Goal: Book appointment/travel/reservation

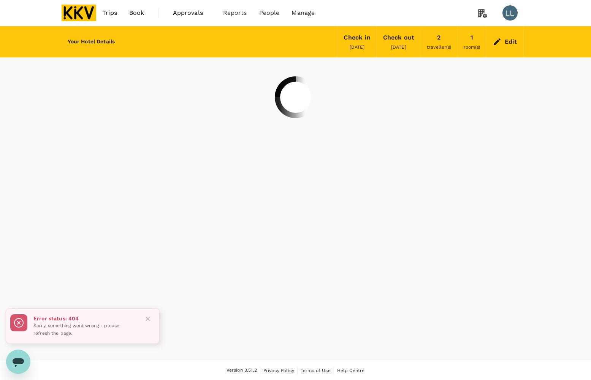
click at [93, 16] on img at bounding box center [79, 13] width 35 height 17
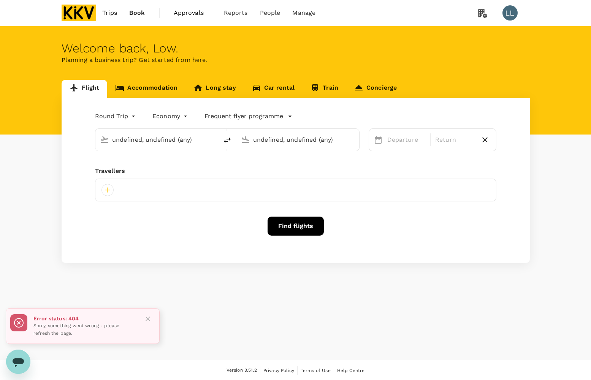
type input "[PERSON_NAME] (JHB)"
type input "Sultan [PERSON_NAME] [PERSON_NAME] (SZB)"
type input "[PERSON_NAME] (JHB)"
type input "Sultan Abdul Aziz Shah (SZB)"
type input "Sultan Ismail Intl (JHB)"
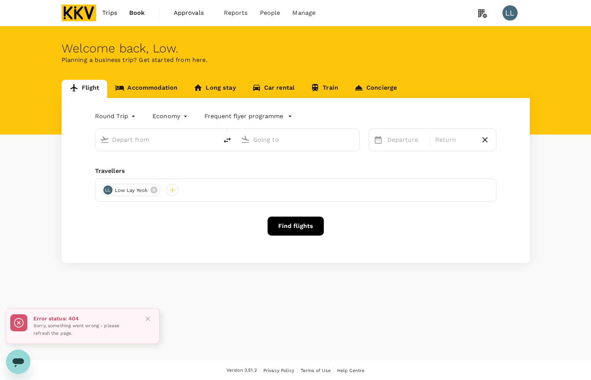
type input "Sultan Abdul Aziz Shah (SZB)"
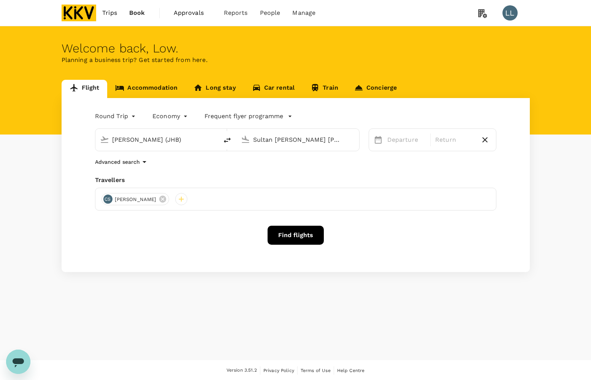
click at [122, 87] on icon at bounding box center [120, 88] width 8 height 6
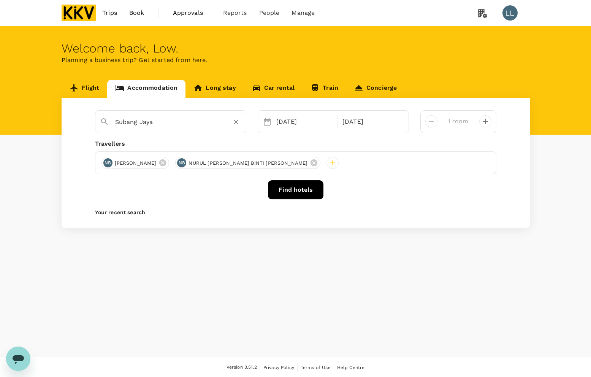
click at [184, 123] on input "Subang Jaya" at bounding box center [167, 122] width 105 height 12
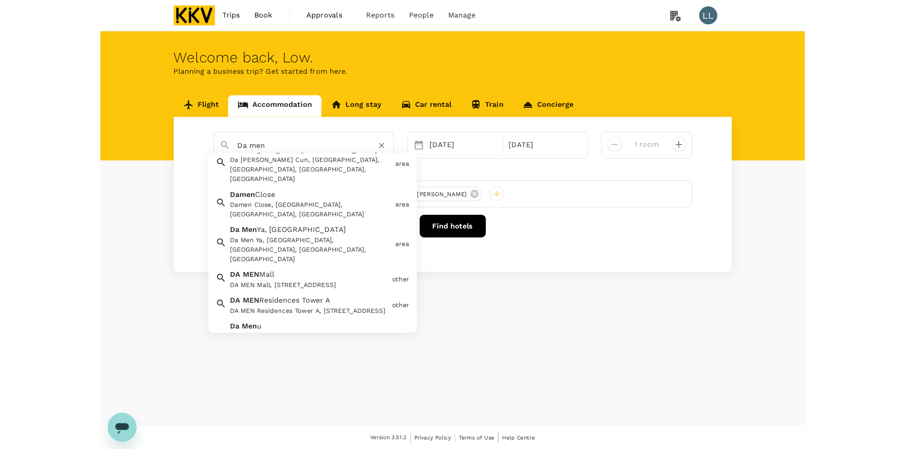
scroll to position [42, 0]
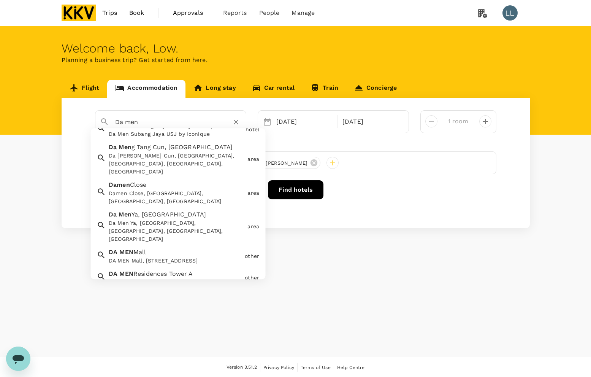
click at [168, 279] on div "DA MEN Residences Tower A, Persiaran Kewajipan, Usj 1, Subang Jaya, Selangor, M…" at bounding box center [175, 283] width 133 height 8
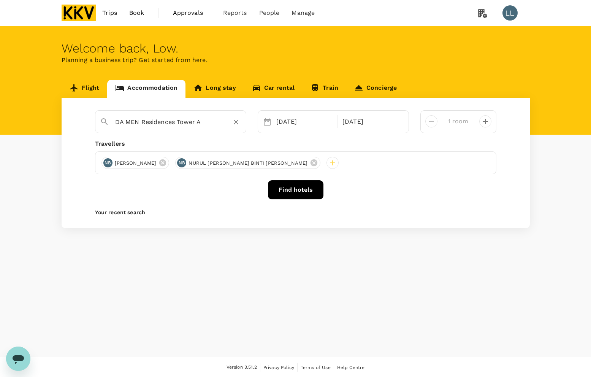
type input "DA MEN Residences Tower A"
click at [295, 192] on button "Find hotels" at bounding box center [295, 189] width 55 height 19
click at [294, 193] on button "Find hotels" at bounding box center [295, 189] width 55 height 19
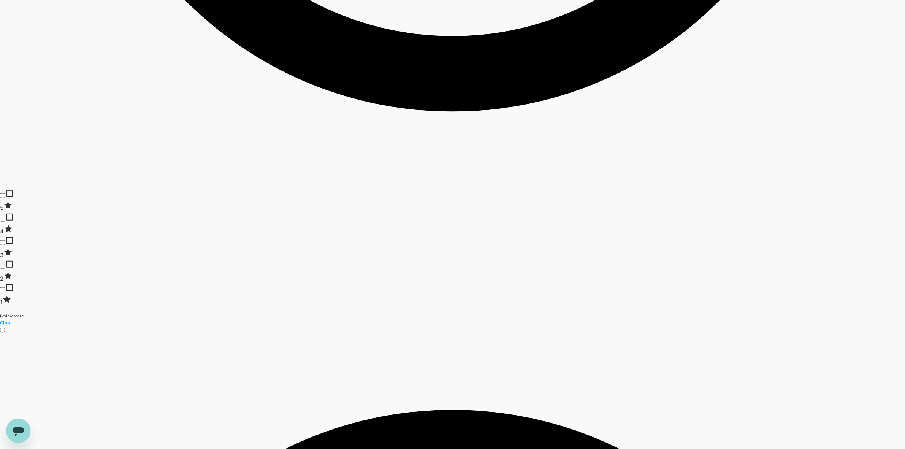
scroll to position [903, 0]
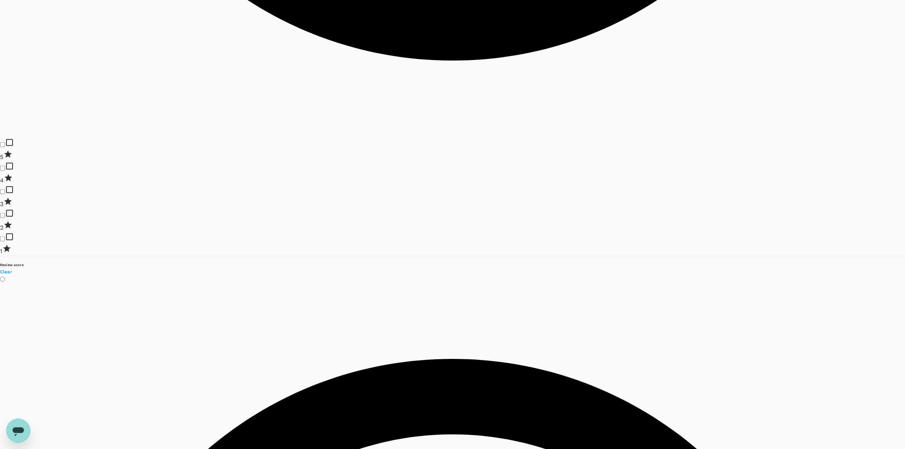
drag, startPoint x: 432, startPoint y: 223, endPoint x: 538, endPoint y: 223, distance: 106.0
copy h6 "Mercure Kuala Lumpur Glenmarie"
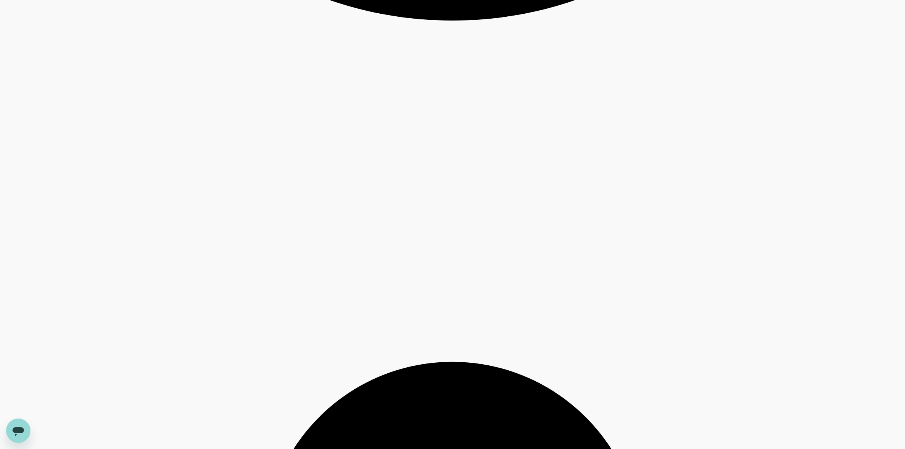
scroll to position [2078, 0]
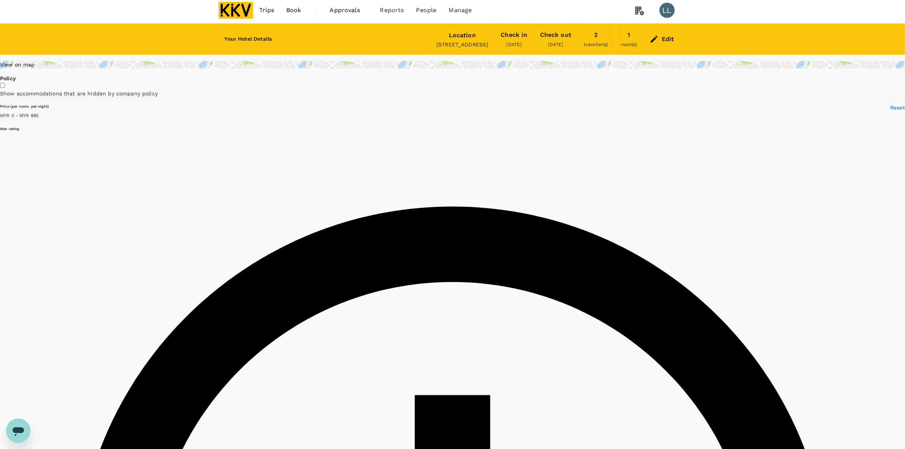
scroll to position [0, 0]
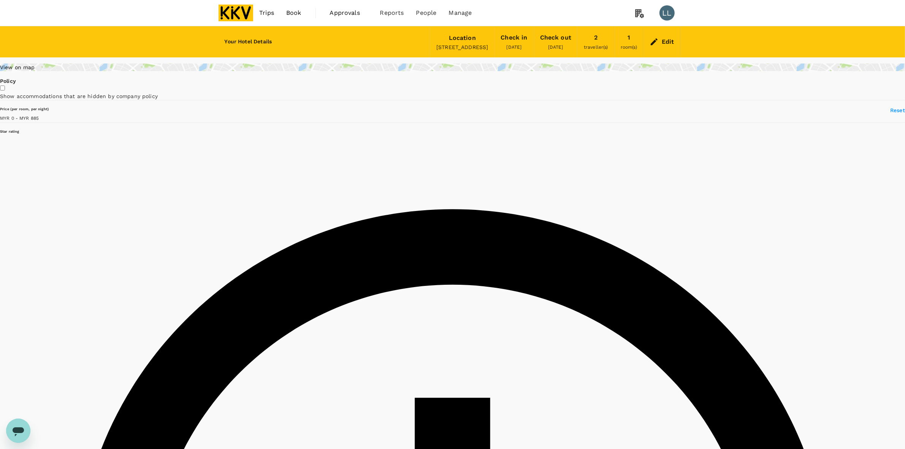
type input "884"
type input "MYR"
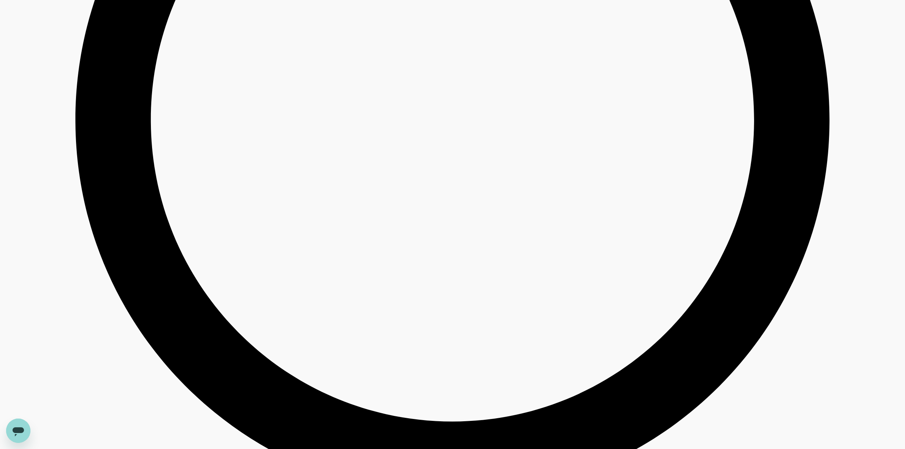
scroll to position [1615, 0]
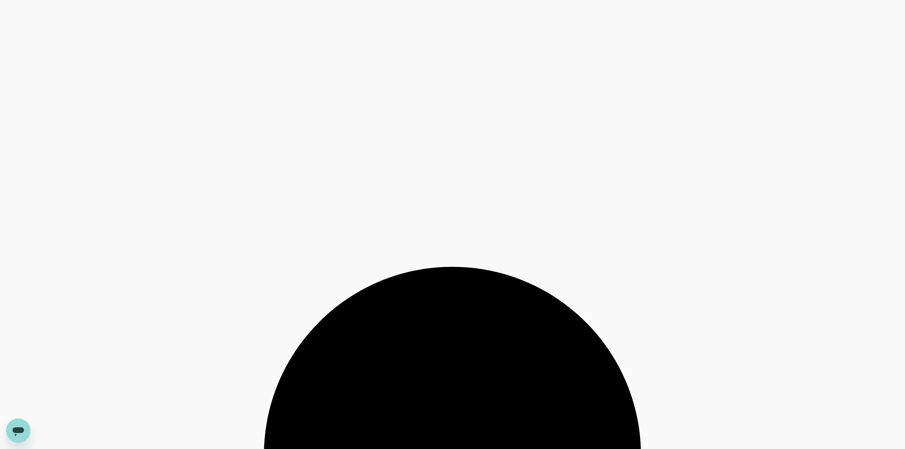
scroll to position [2137, 0]
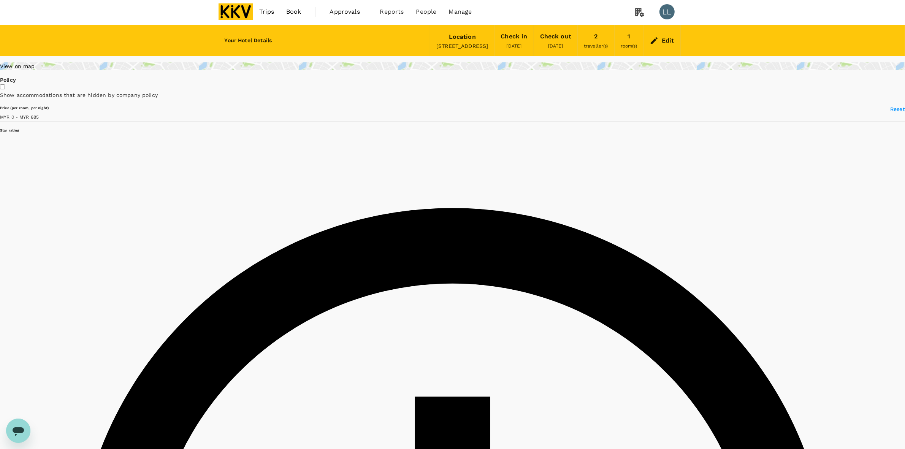
scroll to position [0, 0]
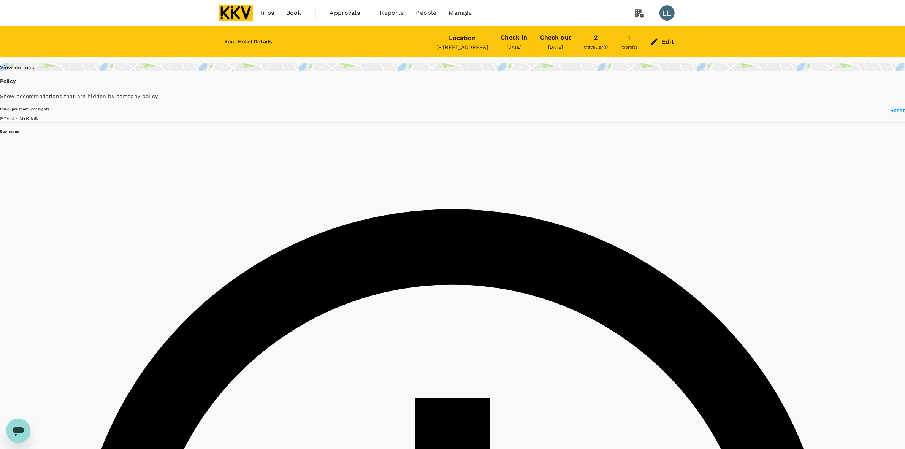
type input "884"
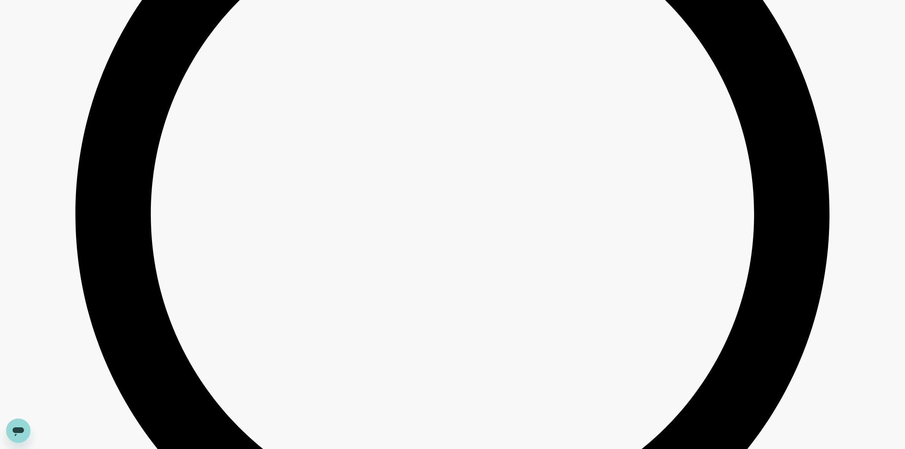
scroll to position [1425, 0]
drag, startPoint x: 433, startPoint y: 109, endPoint x: 500, endPoint y: 108, distance: 67.3
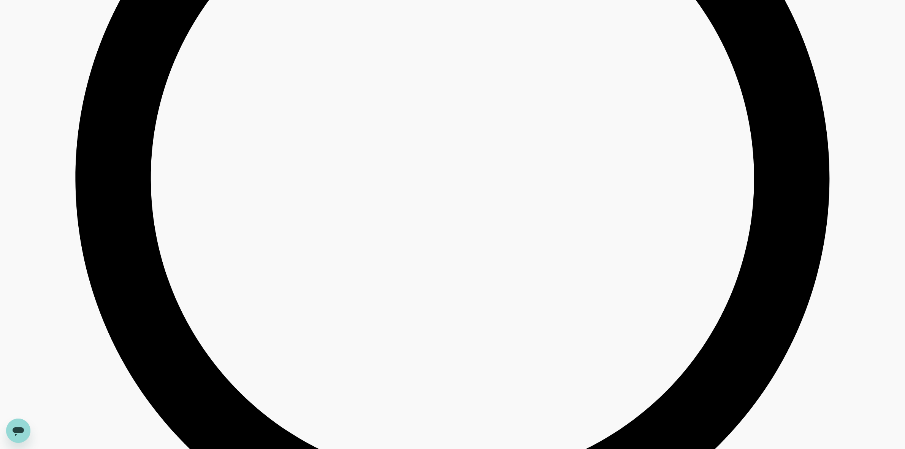
scroll to position [1520, 0]
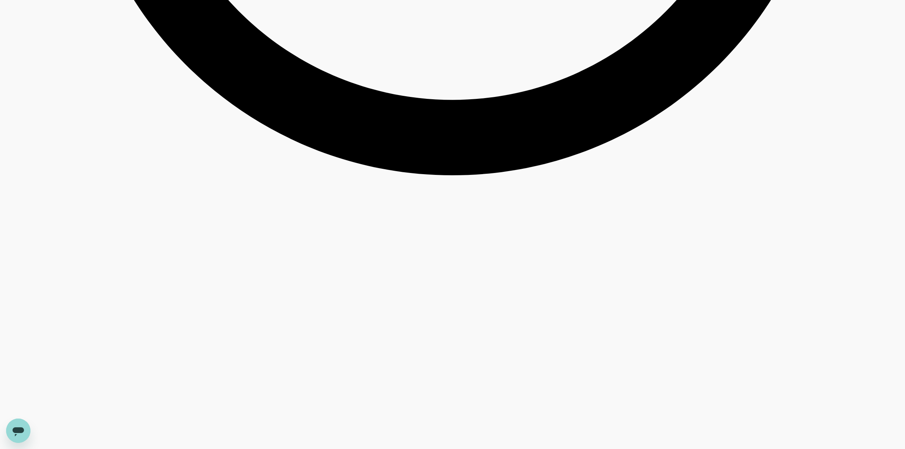
scroll to position [1900, 0]
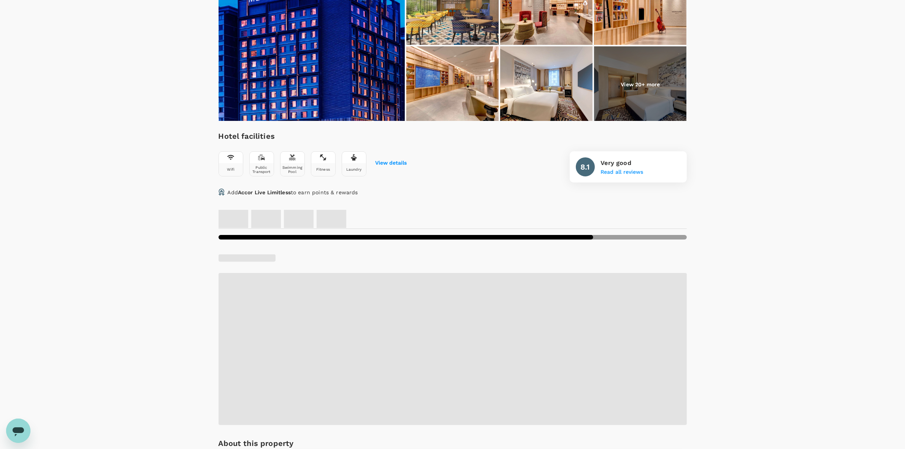
scroll to position [238, 0]
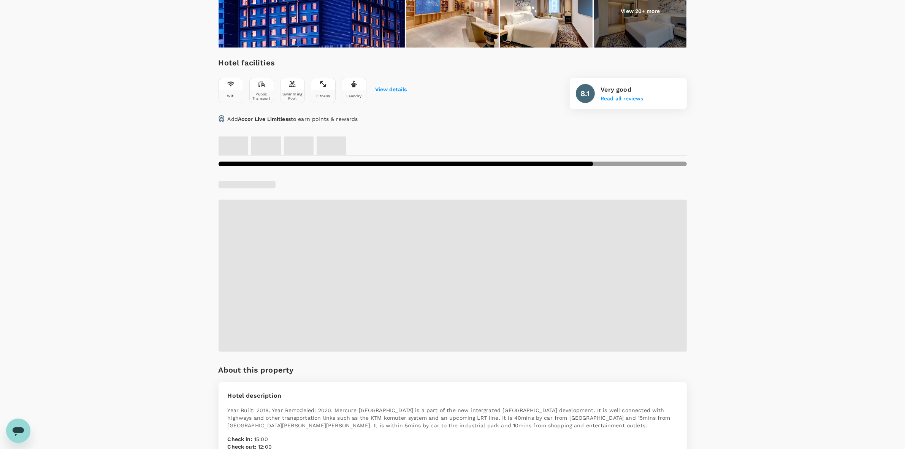
scroll to position [285, 0]
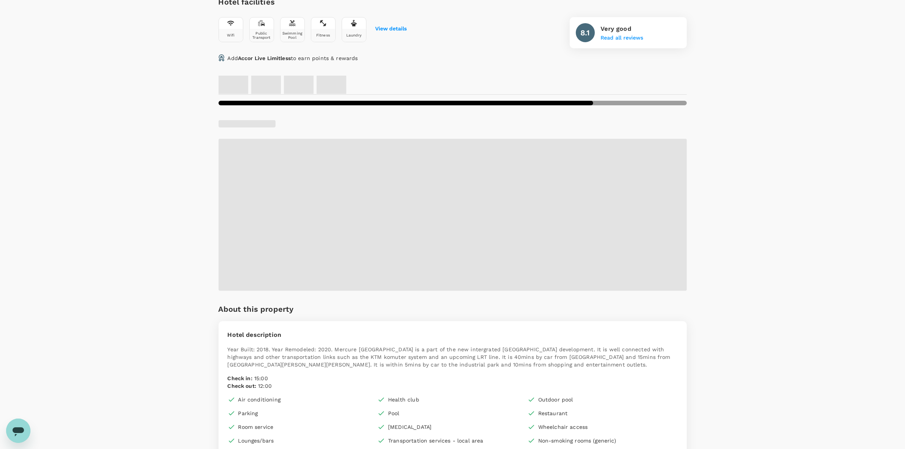
click at [806, 177] on div "Your Hotel Details Check in 10 Sep 2025 Check out 23 Sep 2025 2 traveller(s) 1 …" at bounding box center [452, 412] width 905 height 1342
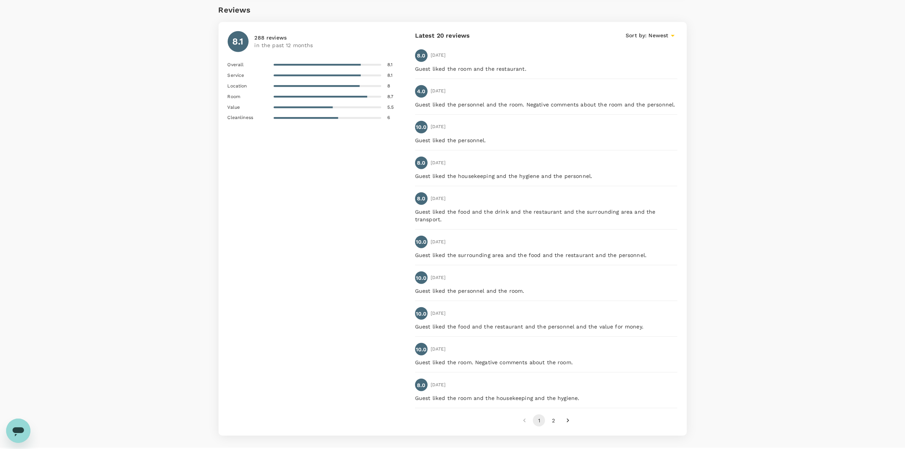
scroll to position [932, 0]
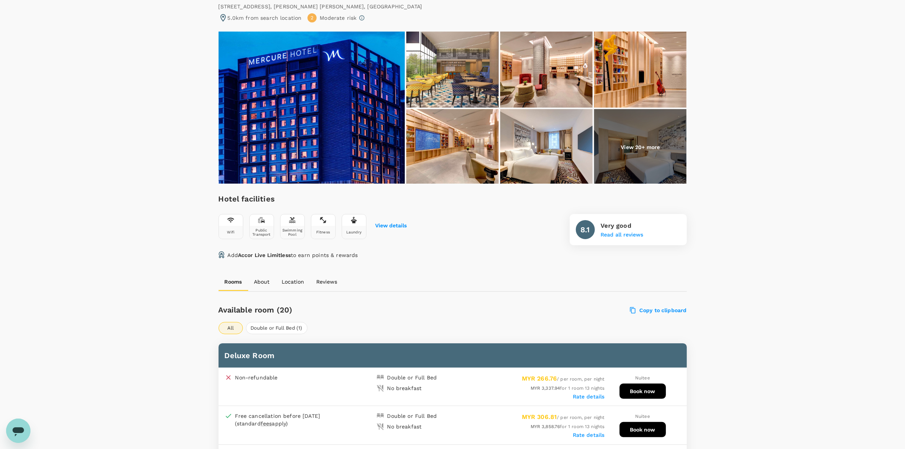
scroll to position [238, 0]
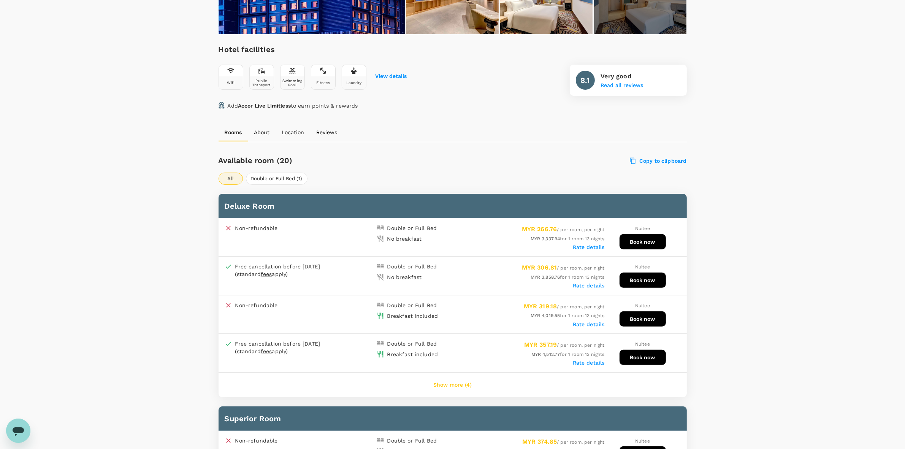
click at [458, 376] on button "Show more (4)" at bounding box center [453, 385] width 60 height 18
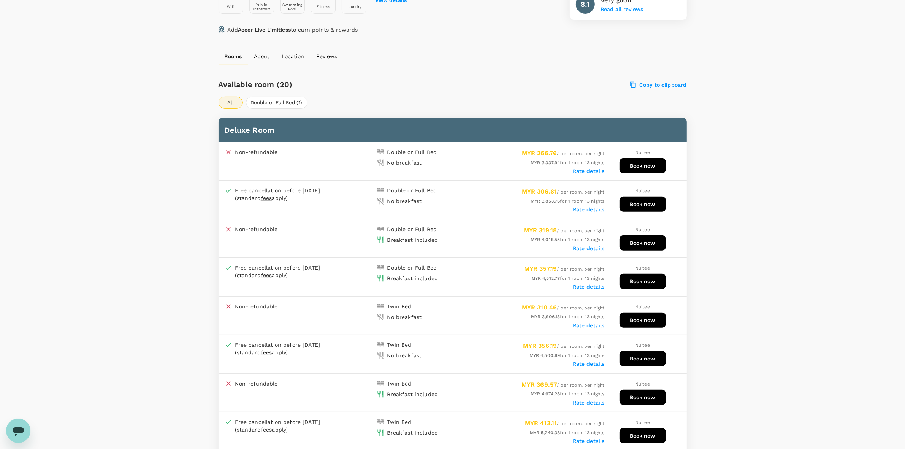
scroll to position [333, 0]
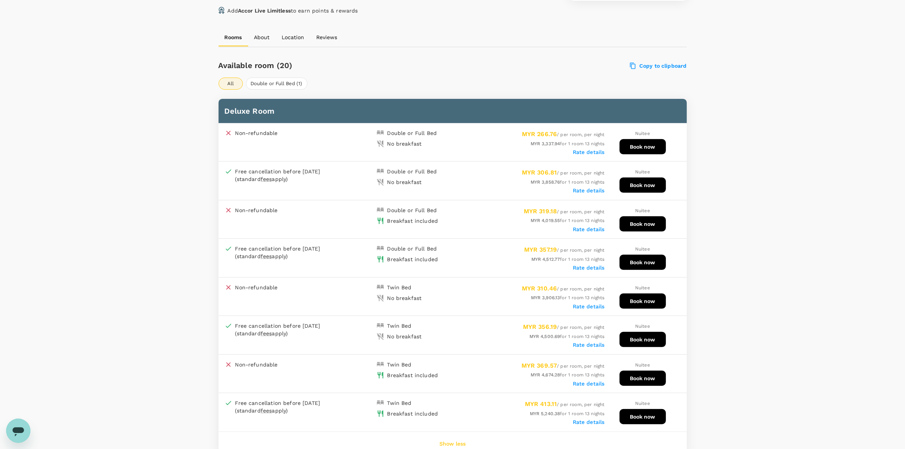
click at [313, 295] on div "Non-refundable" at bounding box center [301, 297] width 152 height 26
click at [463, 332] on div "MYR 4,500.69 for 1 room 13 nights" at bounding box center [529, 336] width 152 height 8
click at [463, 305] on div "Rate details" at bounding box center [529, 306] width 152 height 8
click at [459, 293] on div "MYR 3,906.13 for 1 room 13 nights" at bounding box center [529, 297] width 152 height 8
drag, startPoint x: 456, startPoint y: 331, endPoint x: 550, endPoint y: 312, distance: 95.8
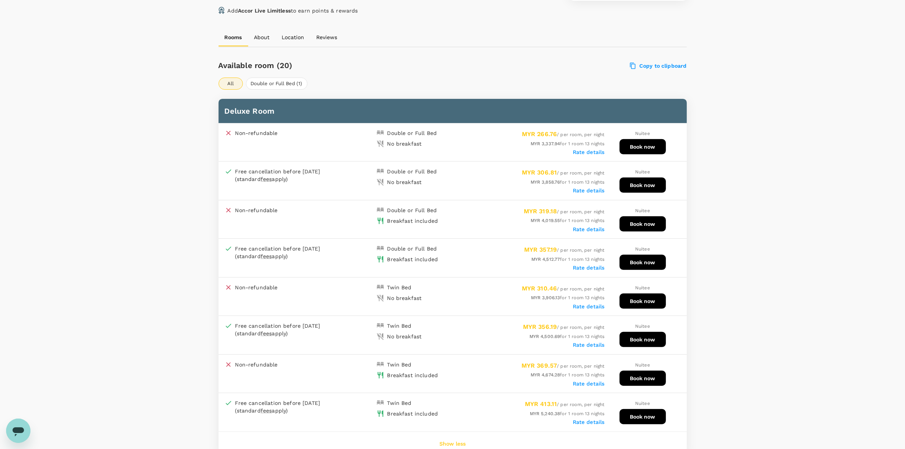
click at [456, 332] on div "MYR 4,500.69 for 1 room 13 nights" at bounding box center [529, 336] width 152 height 8
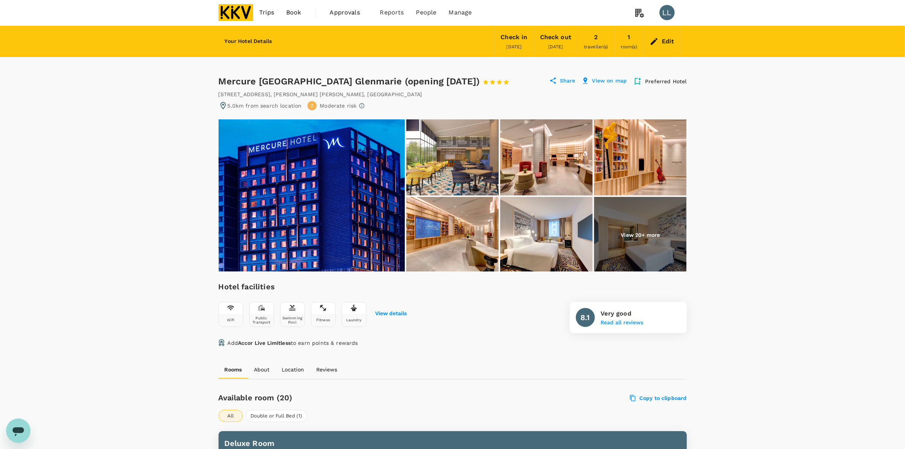
scroll to position [0, 0]
drag, startPoint x: 295, startPoint y: 80, endPoint x: 369, endPoint y: 79, distance: 74.1
click at [369, 79] on div "Mercure Kuala Lumpur Glenmarie (opening October 2021) 1 Star 2 Stars 3 Stars 4 …" at bounding box center [368, 82] width 298 height 12
copy div "Mercure Kuala Lumpur Glenmarie"
drag, startPoint x: 763, startPoint y: 208, endPoint x: 754, endPoint y: 202, distance: 10.8
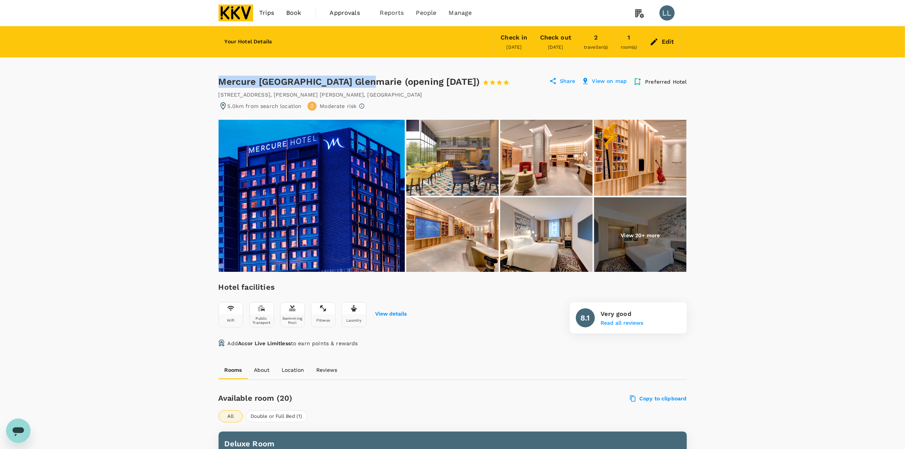
click at [302, 210] on img at bounding box center [312, 196] width 186 height 152
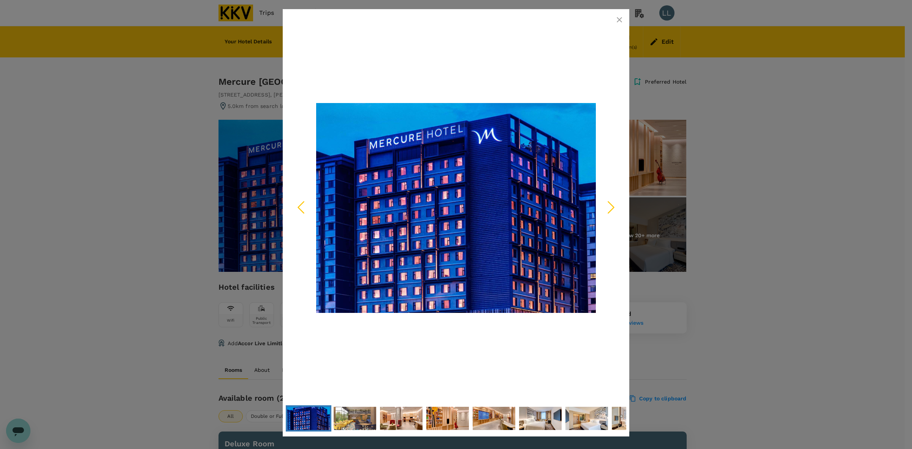
click at [609, 206] on icon "Next Slide" at bounding box center [611, 207] width 23 height 23
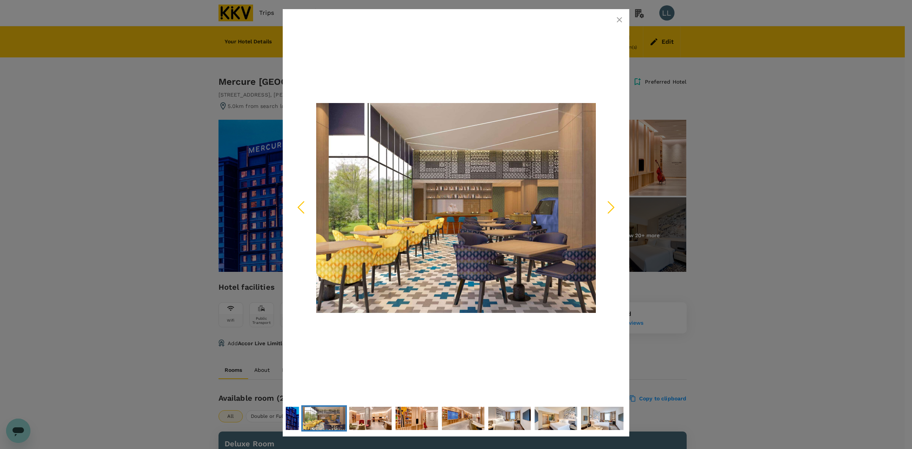
click at [610, 206] on icon "Next Slide" at bounding box center [611, 207] width 23 height 23
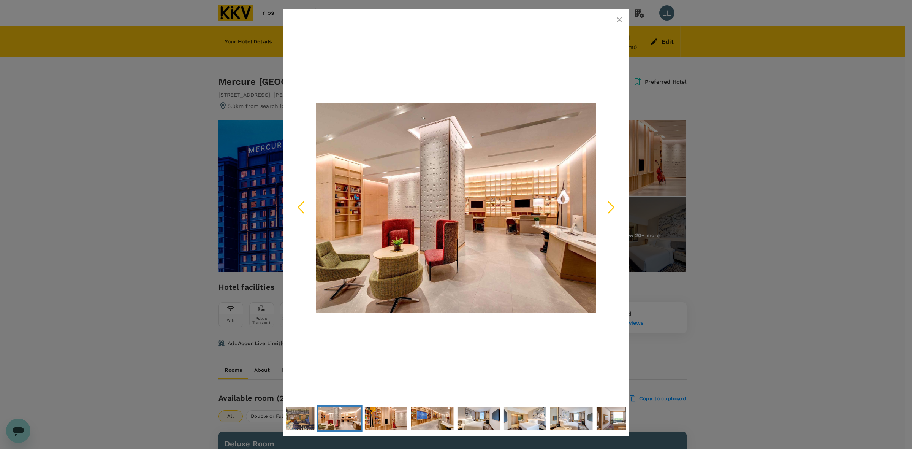
click at [610, 206] on icon "Next Slide" at bounding box center [611, 207] width 23 height 23
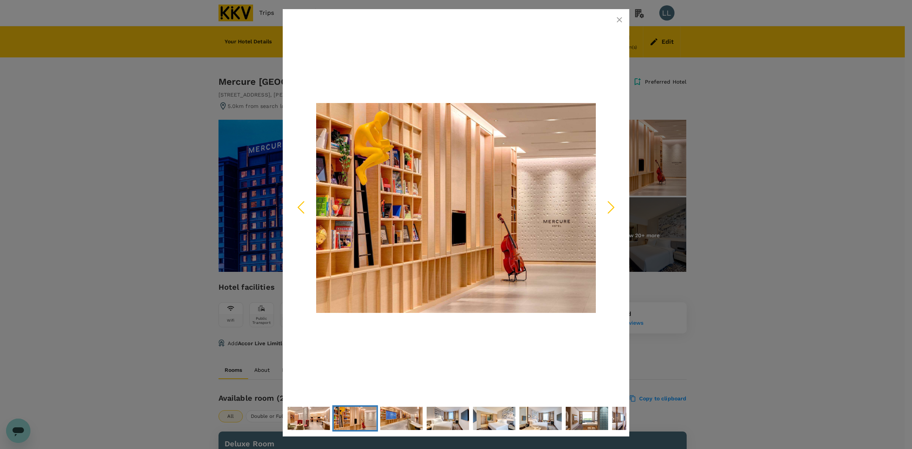
click at [610, 206] on icon "Next Slide" at bounding box center [611, 207] width 23 height 23
click at [616, 21] on icon "button" at bounding box center [619, 19] width 9 height 9
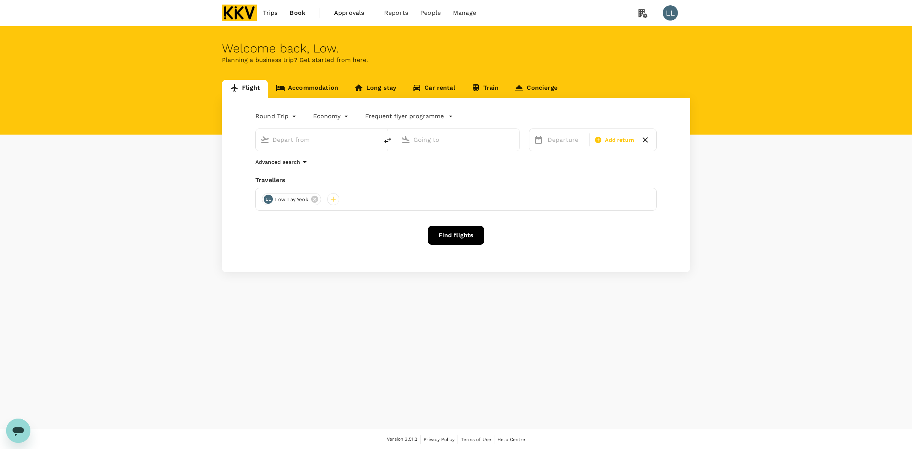
type input "roundtrip"
type input "[PERSON_NAME] (JHB)"
type input "Sultan [PERSON_NAME] [PERSON_NAME] (SZB)"
click at [314, 90] on link "Accommodation" at bounding box center [307, 89] width 78 height 18
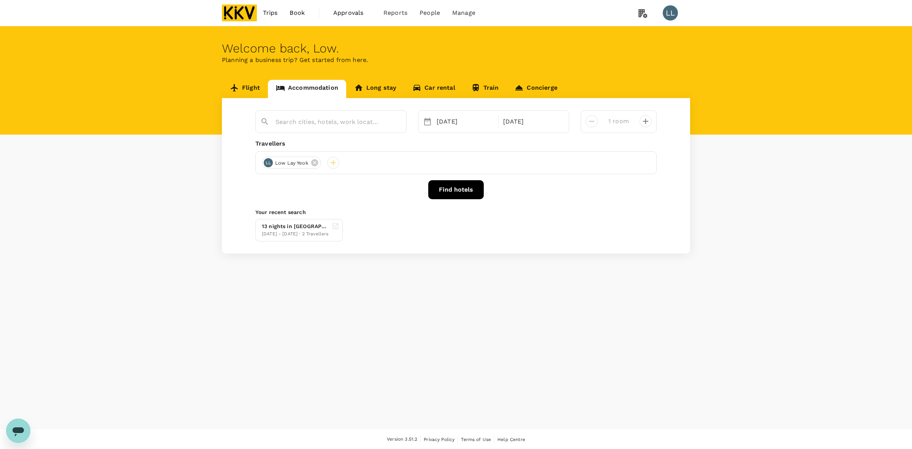
type input "DA MEN Residences Tower A"
click at [369, 120] on input "DA MEN Residences Tower A" at bounding box center [328, 122] width 105 height 12
click at [393, 120] on icon "Clear" at bounding box center [397, 122] width 8 height 8
click at [307, 120] on input "text" at bounding box center [328, 122] width 105 height 12
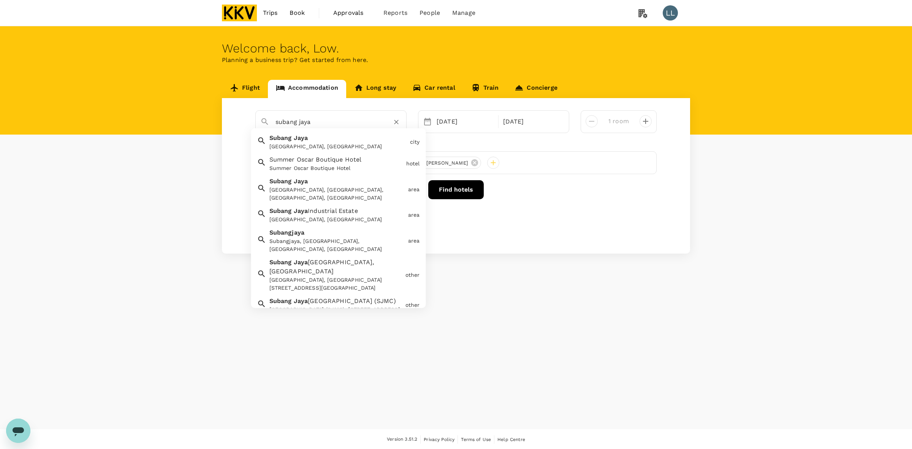
click at [286, 143] on div "Subang Jaya, Selangor, Malaysia" at bounding box center [338, 147] width 138 height 8
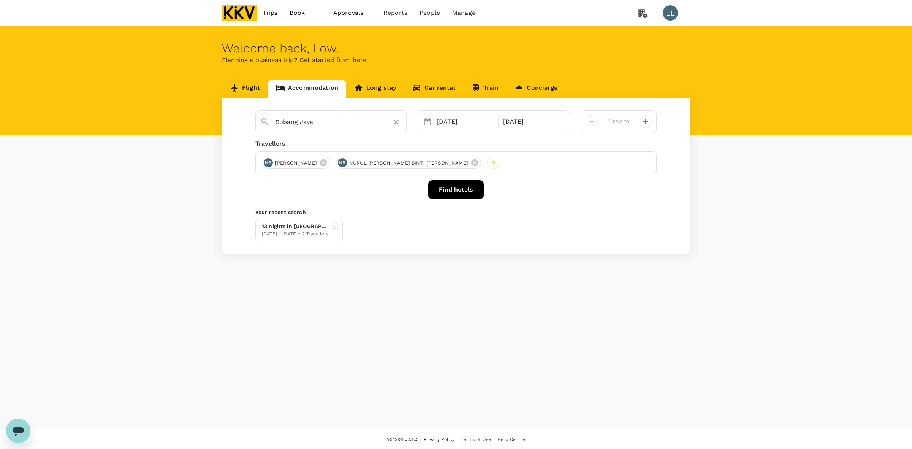
type input "Subang Jaya"
click at [454, 190] on button "Find hotels" at bounding box center [455, 189] width 55 height 19
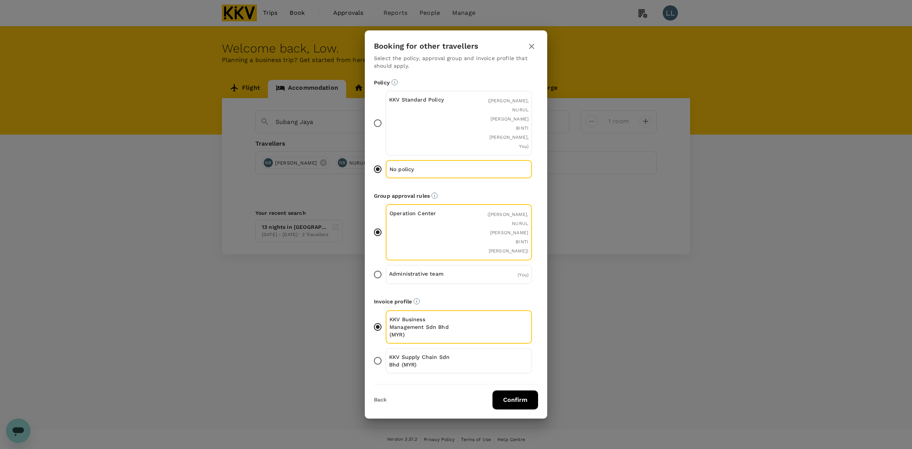
click at [501, 390] on button "Confirm" at bounding box center [516, 399] width 46 height 19
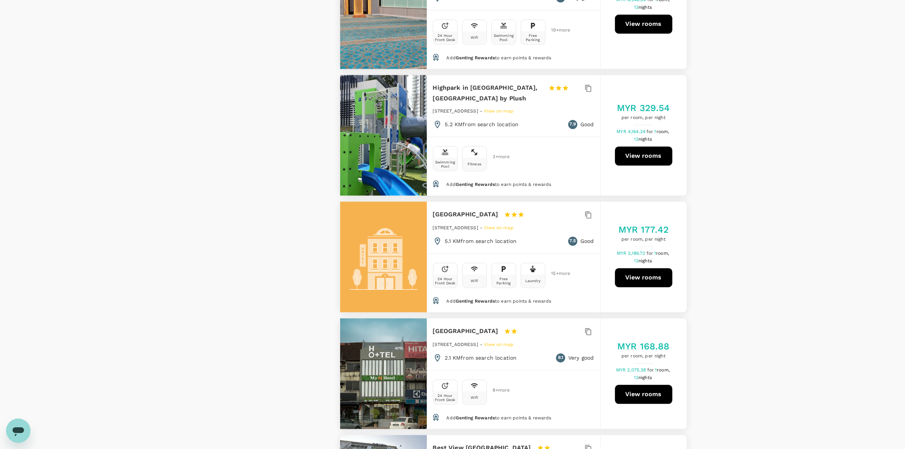
scroll to position [2130, 0]
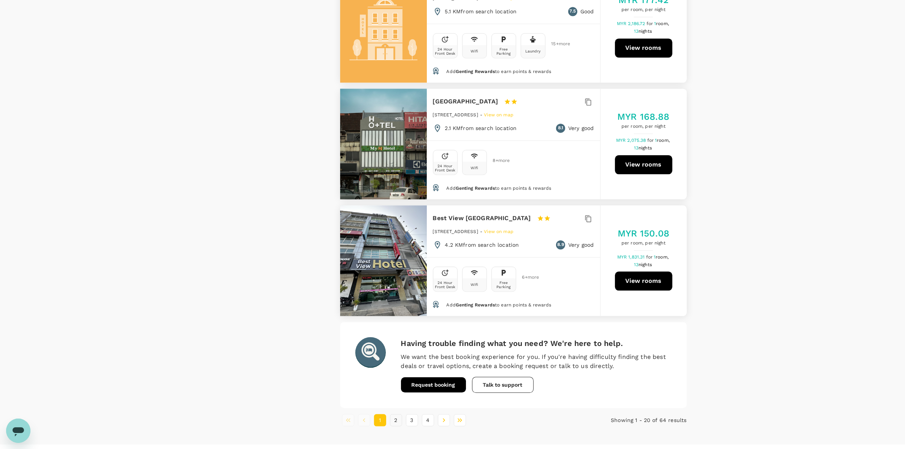
click at [391, 414] on button "2" at bounding box center [396, 420] width 12 height 12
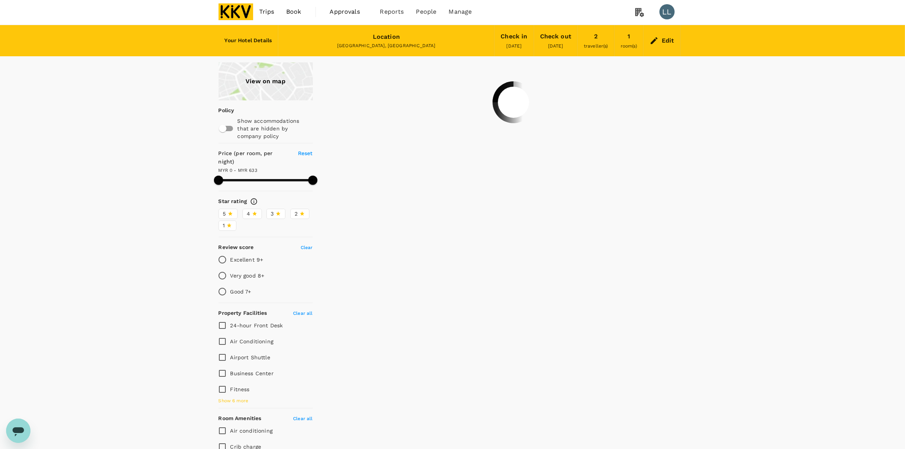
scroll to position [0, 0]
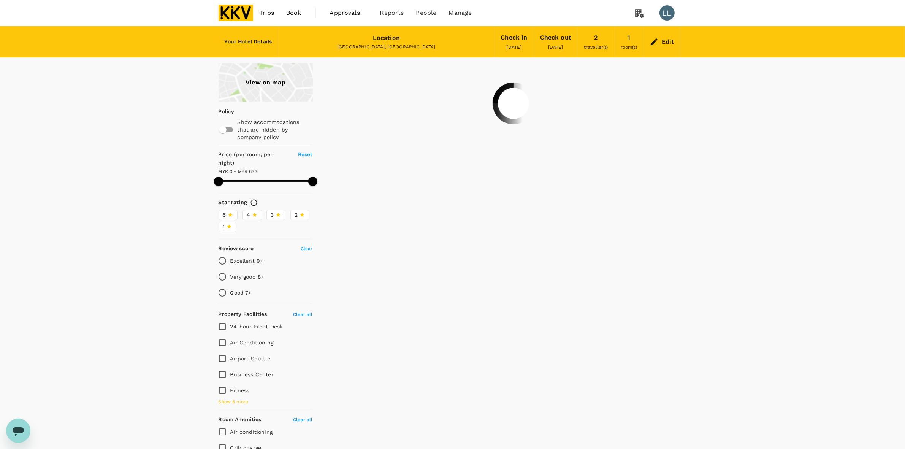
type input "807"
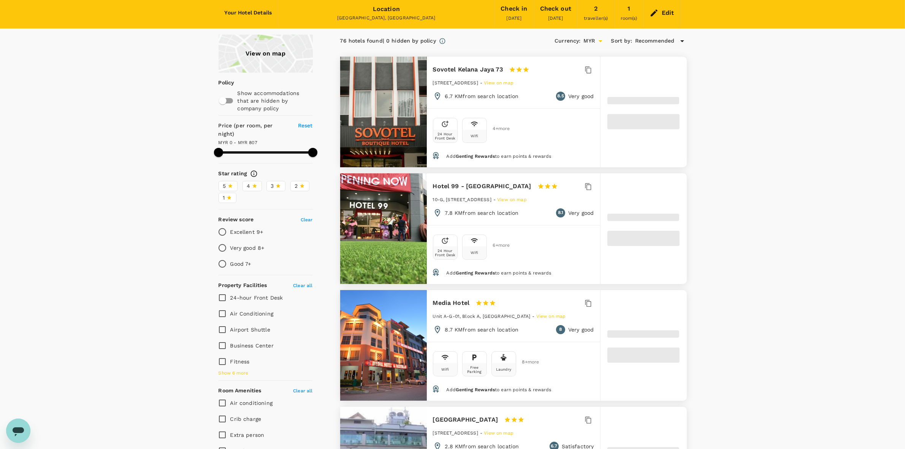
scroll to position [0, 0]
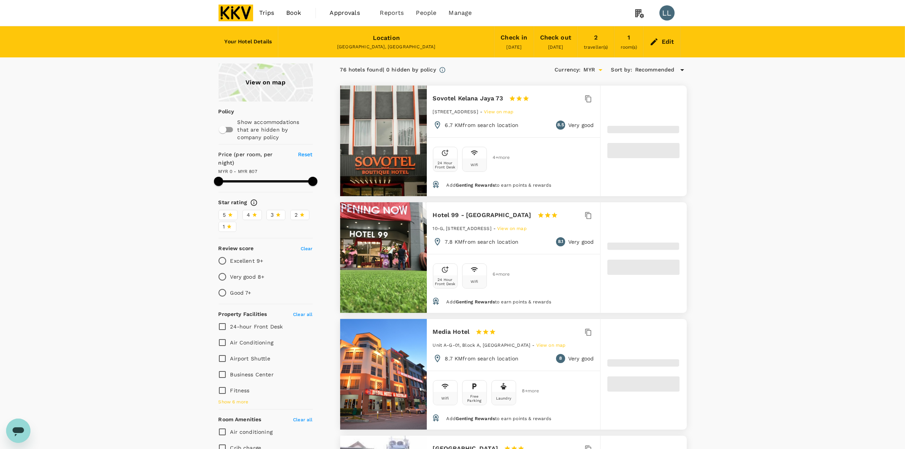
click at [664, 40] on div "Edit" at bounding box center [668, 41] width 13 height 11
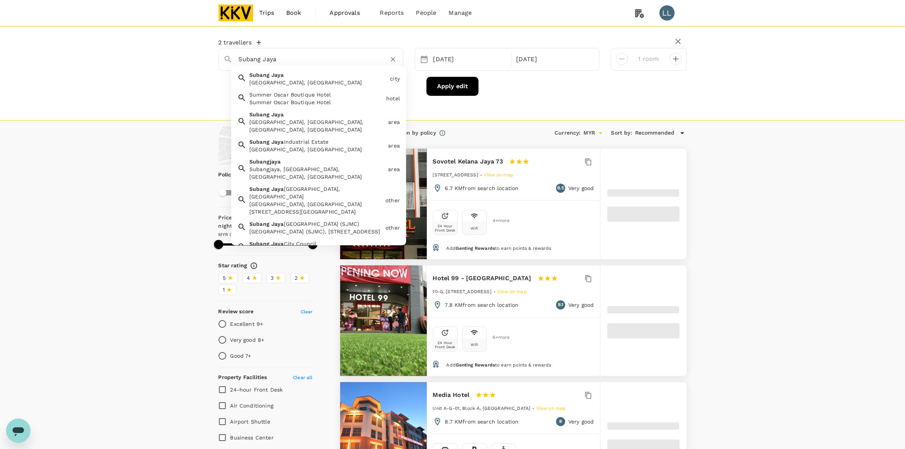
drag, startPoint x: 297, startPoint y: 60, endPoint x: 84, endPoint y: 62, distance: 212.8
click at [84, 62] on div "2 travellers Subang Jaya Subang Jaya Subang Jaya, Selangor, Malaysia city Summe…" at bounding box center [452, 73] width 905 height 94
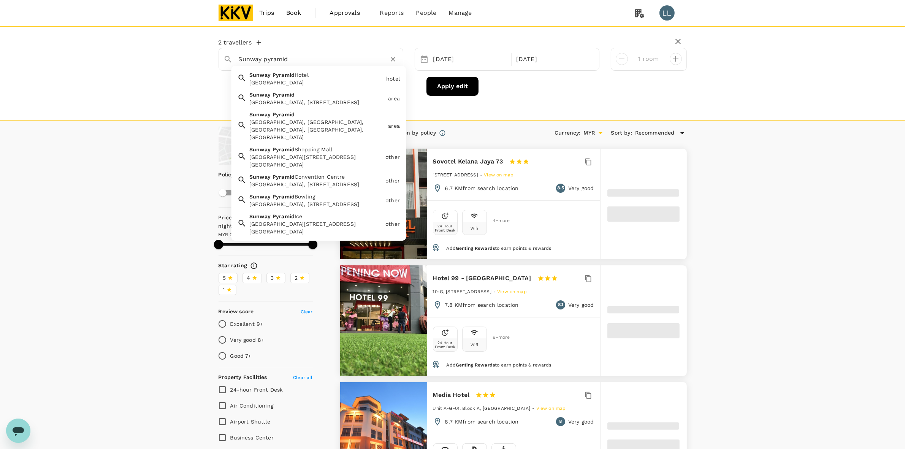
click at [314, 99] on div "Sunway Pyramid, Jalan PJS 11/15, Bandar Sunway, Petaling Jaya, Selangor, Malays…" at bounding box center [317, 102] width 136 height 8
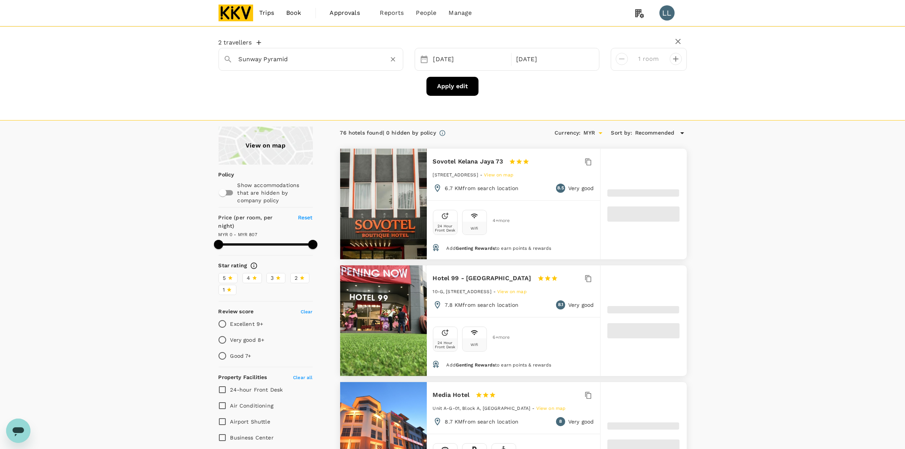
type input "Sunway Pyramid"
click at [467, 89] on button "Apply edit" at bounding box center [452, 86] width 52 height 19
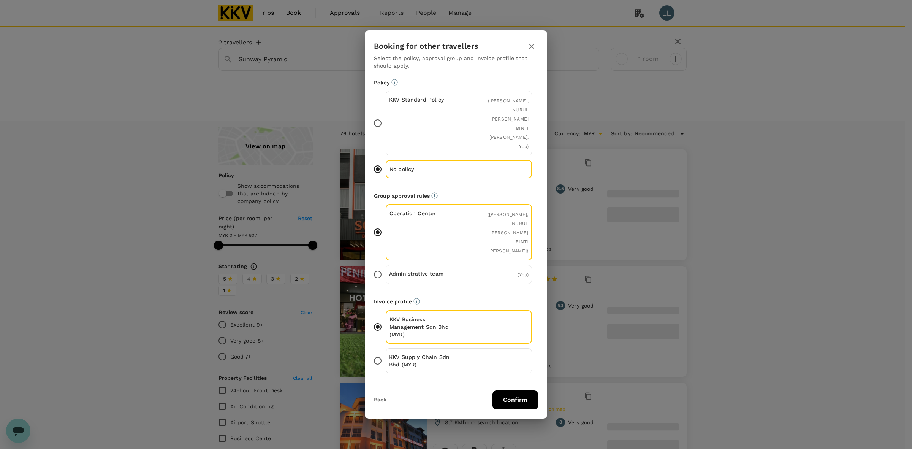
click at [436, 353] on p "KKV Supply Chain Sdn Bhd (MYR)" at bounding box center [424, 360] width 70 height 15
click at [386, 353] on input "KKV Supply Chain Sdn Bhd (MYR)" at bounding box center [378, 361] width 16 height 16
click at [509, 390] on button "Confirm" at bounding box center [516, 399] width 46 height 19
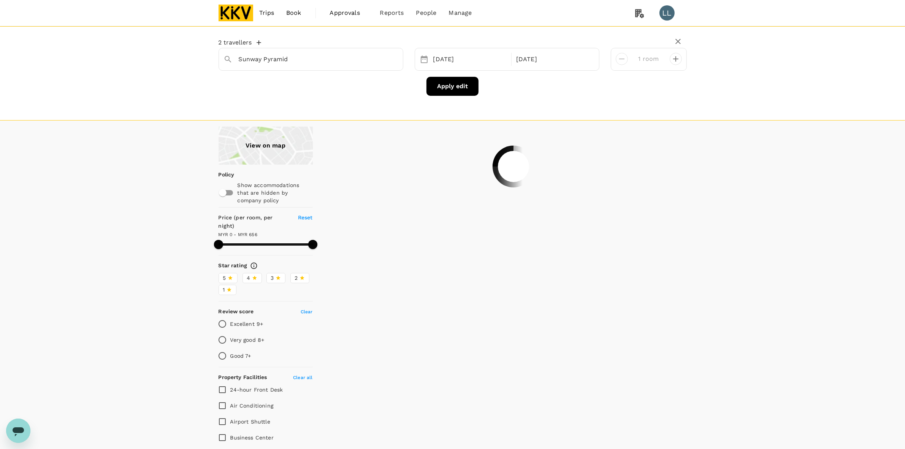
click at [150, 216] on div "View on map Policy Show accommodations that are hidden by company policy Price …" at bounding box center [452, 404] width 905 height 555
type input "884"
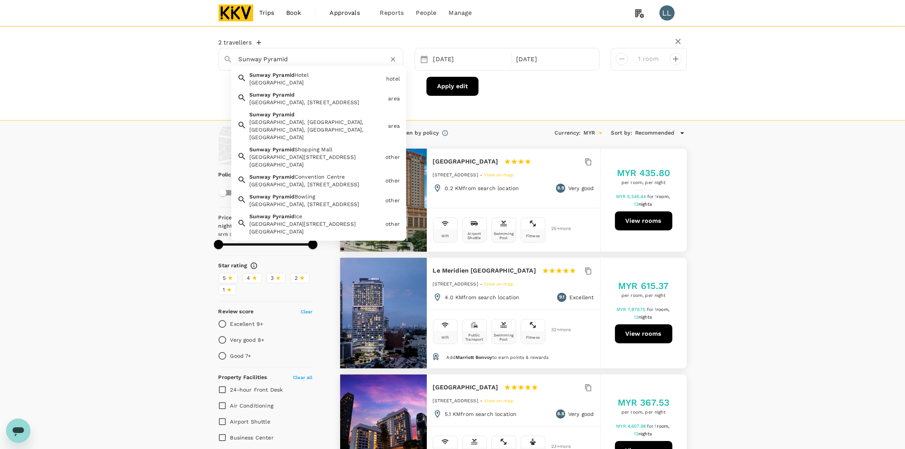
drag, startPoint x: 322, startPoint y: 58, endPoint x: 347, endPoint y: 63, distance: 25.6
click at [322, 58] on input "Sunway Pyramid" at bounding box center [308, 59] width 138 height 12
click at [394, 61] on icon "Clear" at bounding box center [393, 59] width 5 height 5
click at [324, 57] on input "Sunway Pyramid" at bounding box center [308, 59] width 138 height 12
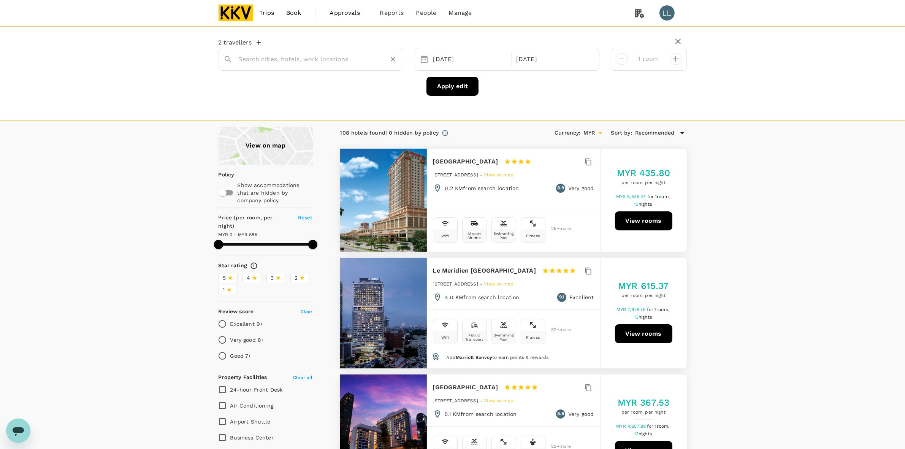
paste input "Raintree Resort Suite At Sunway Pyramid Tower 3 stars out of 5"
drag, startPoint x: 327, startPoint y: 61, endPoint x: 388, endPoint y: 60, distance: 60.8
click at [402, 60] on div "Raintree Resort Suite At Sunway Pyramid Tower 3 stars out of 5 Raintree Resort …" at bounding box center [311, 59] width 185 height 23
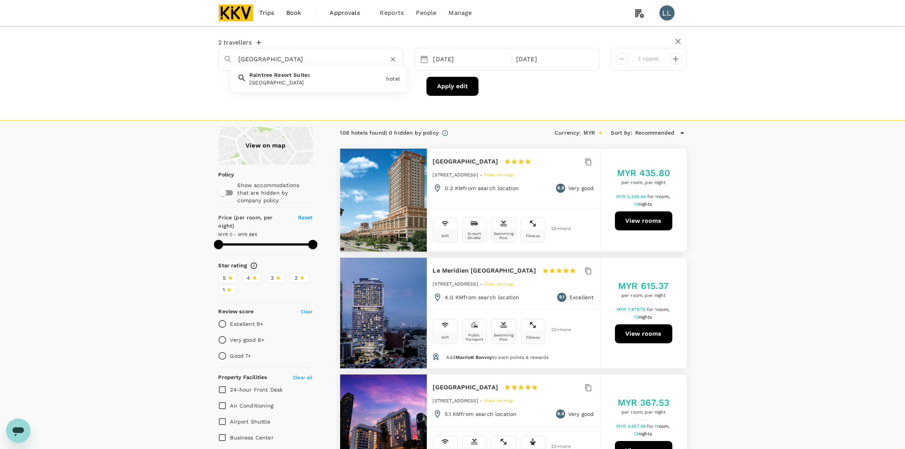
click at [277, 81] on div "Raintree Resort Suites" at bounding box center [316, 83] width 134 height 8
type input "Raintree Resort Suites"
click at [431, 88] on button "Apply edit" at bounding box center [452, 86] width 52 height 19
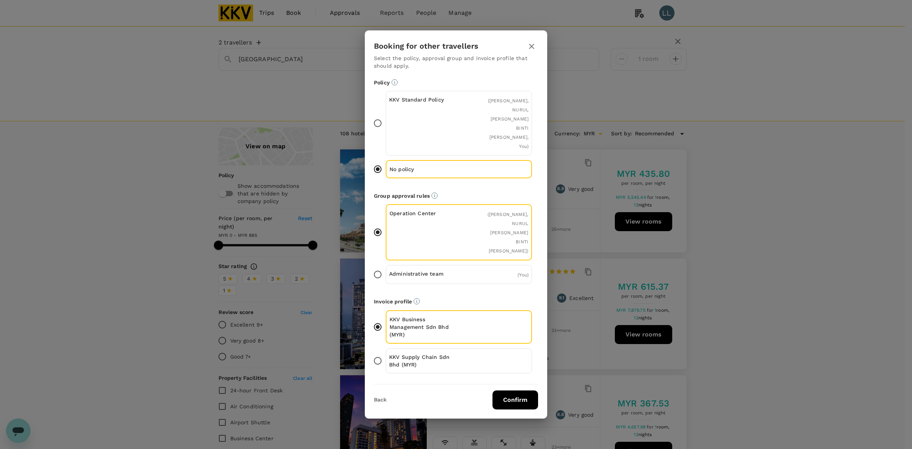
click at [509, 390] on button "Confirm" at bounding box center [516, 399] width 46 height 19
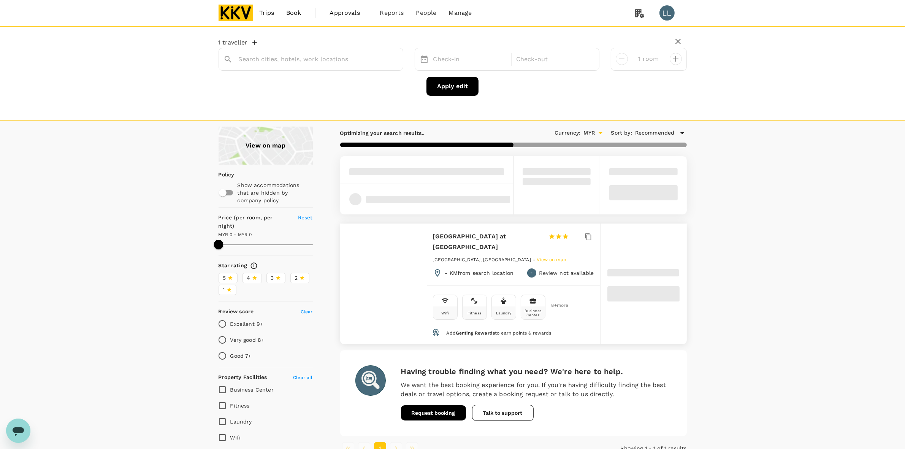
type input "Raintree Resort Suites"
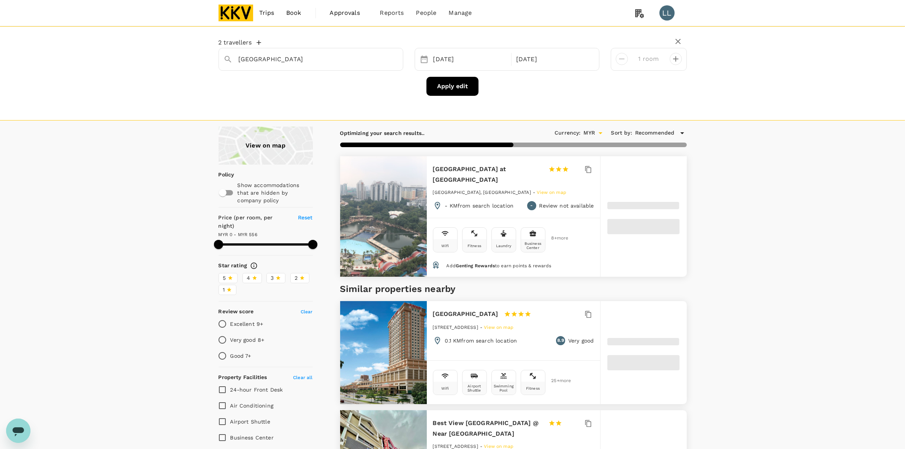
type input "556"
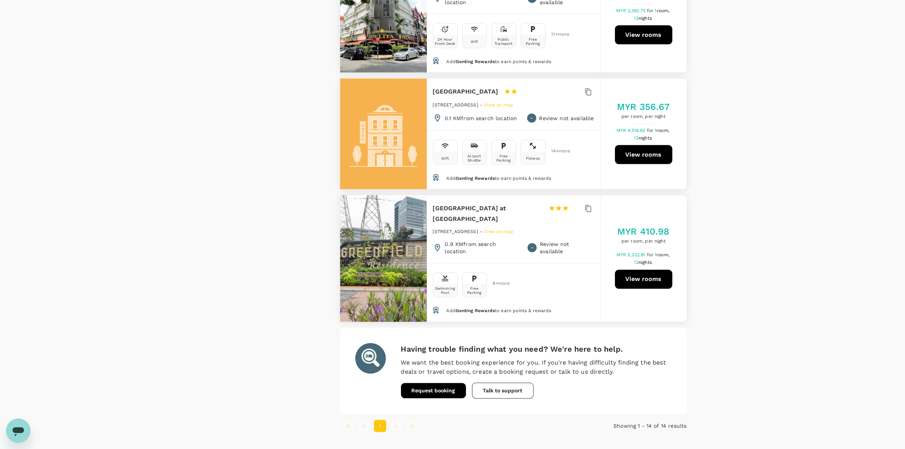
scroll to position [1568, 0]
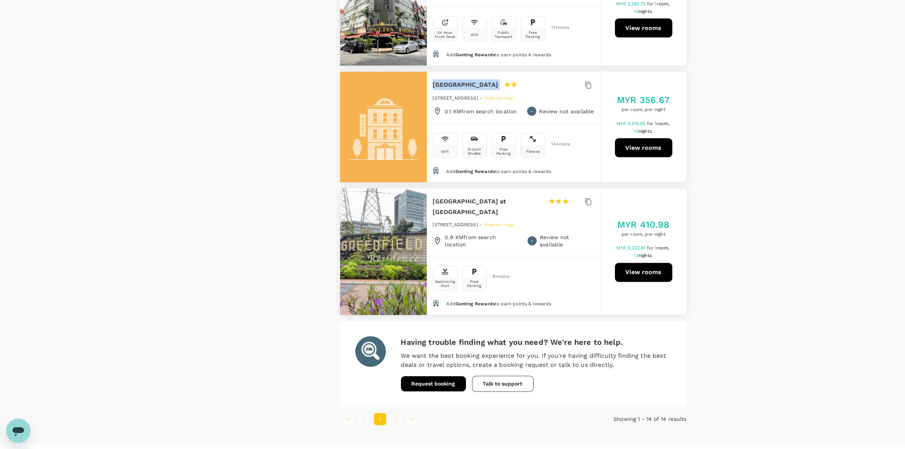
drag, startPoint x: 434, startPoint y: 86, endPoint x: 536, endPoint y: 88, distance: 102.3
click at [536, 88] on div "New Town Hotel Bandar Sunway 1 Star 2 Stars 3 Stars 4 Stars 5 Stars" at bounding box center [486, 84] width 106 height 11
copy div "New Town Hotel Bandar Sunway"
drag, startPoint x: 759, startPoint y: 149, endPoint x: 753, endPoint y: 147, distance: 6.2
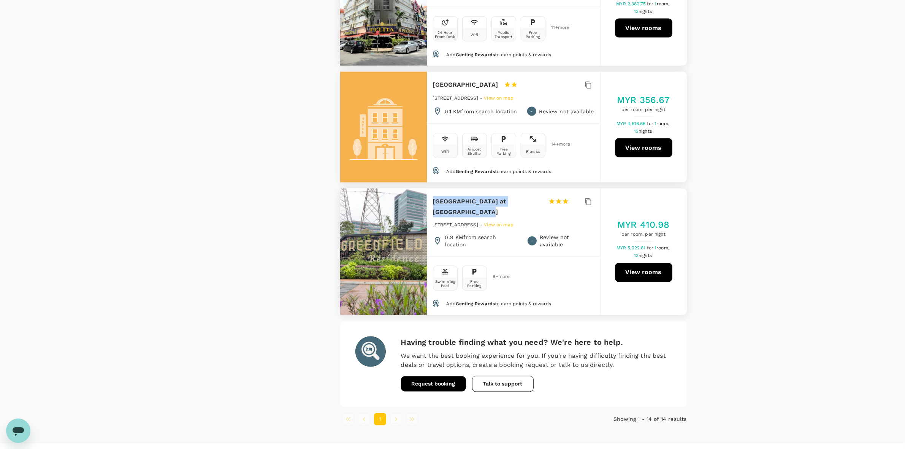
drag, startPoint x: 434, startPoint y: 200, endPoint x: 463, endPoint y: 212, distance: 31.1
click at [460, 212] on h6 "[GEOGRAPHIC_DATA] at [GEOGRAPHIC_DATA]" at bounding box center [487, 206] width 109 height 21
copy h6 "[GEOGRAPHIC_DATA] at [GEOGRAPHIC_DATA]"
drag, startPoint x: 814, startPoint y: 209, endPoint x: 737, endPoint y: 244, distance: 83.7
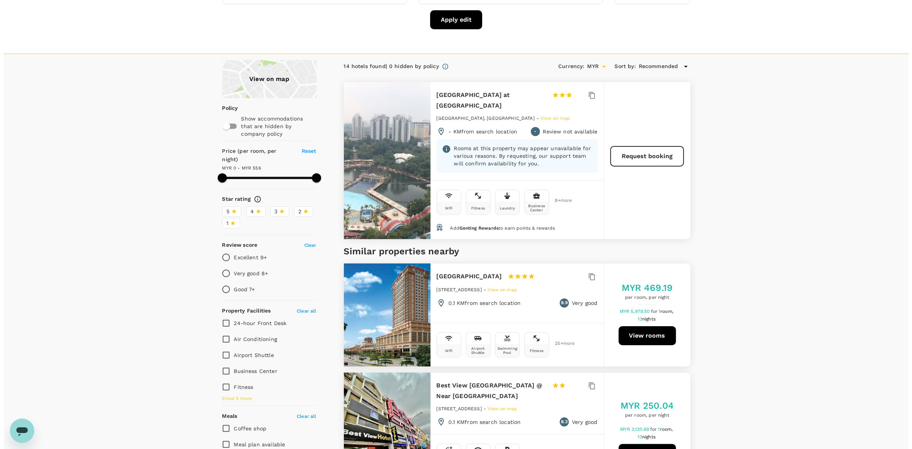
scroll to position [0, 0]
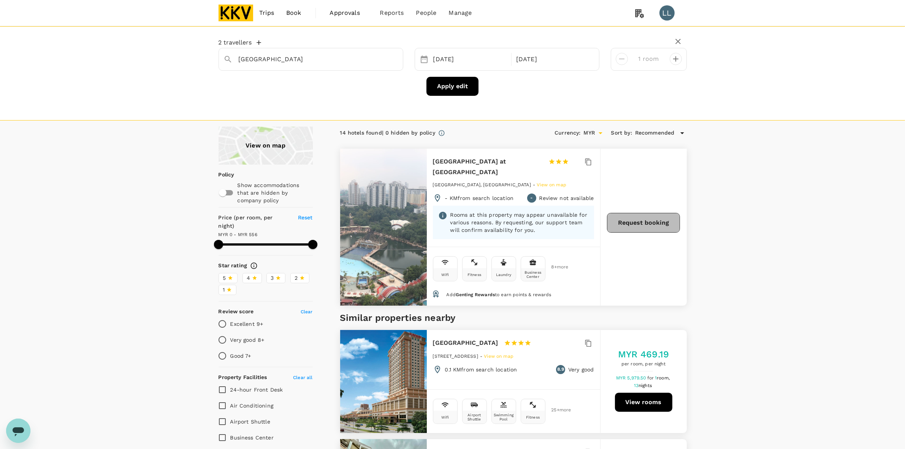
click at [638, 225] on button "Request booking" at bounding box center [643, 223] width 73 height 20
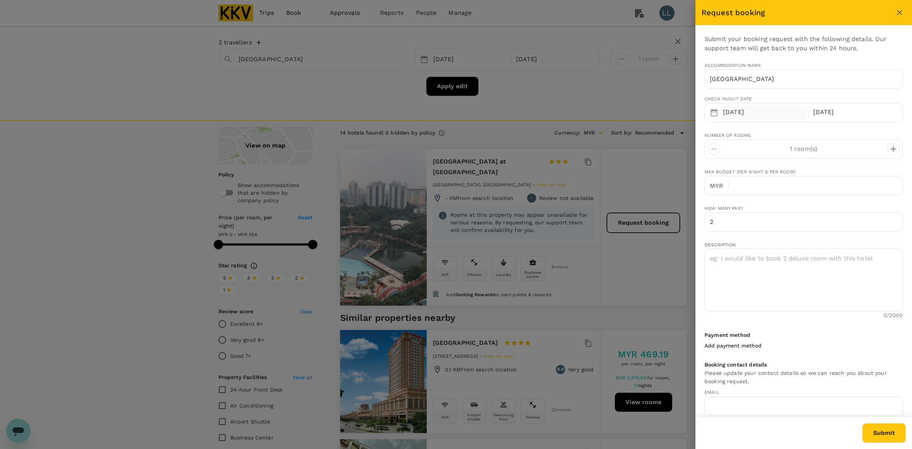
type input "xingzhengyw@kkgroup.cn"
type input "60"
type input "162883349"
click at [742, 146] on p "1 room(s)" at bounding box center [803, 148] width 167 height 9
click at [848, 149] on p "1 room(s)" at bounding box center [803, 148] width 167 height 9
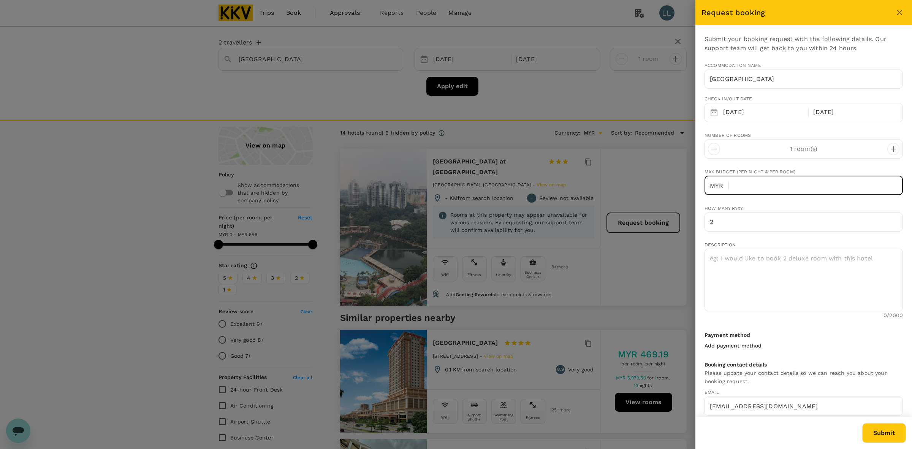
click at [765, 187] on input "text" at bounding box center [819, 185] width 168 height 19
type input "300"
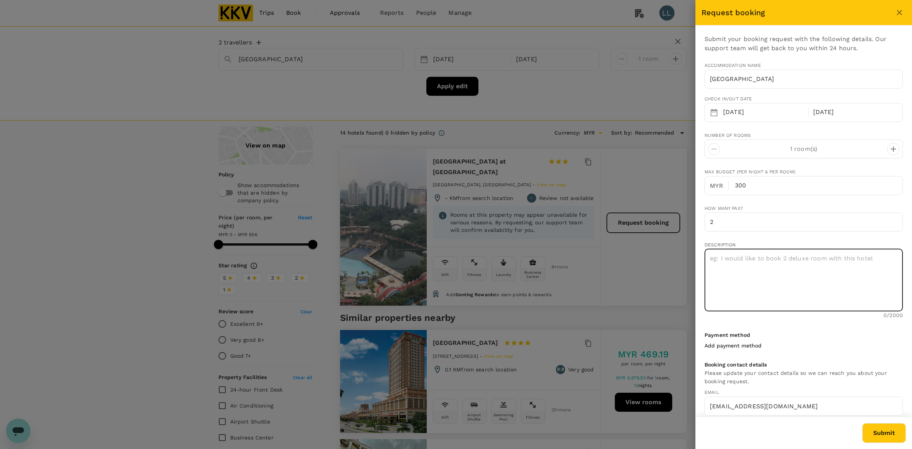
click at [746, 267] on textarea at bounding box center [804, 280] width 198 height 63
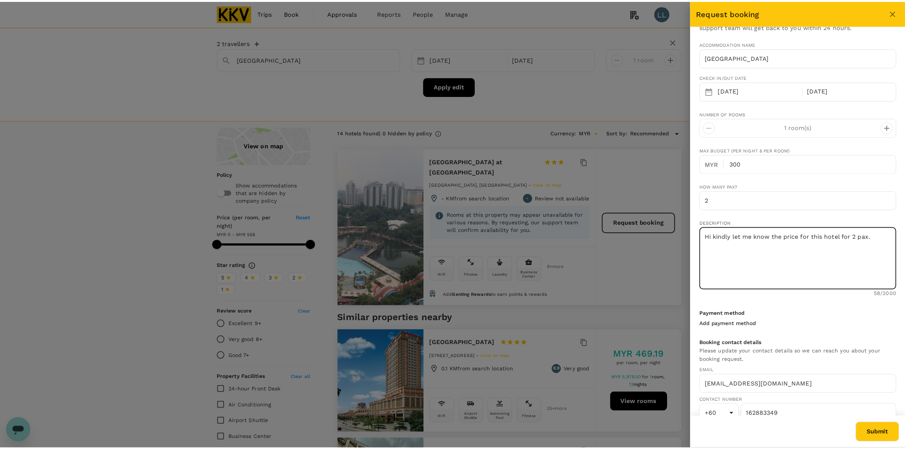
scroll to position [33, 0]
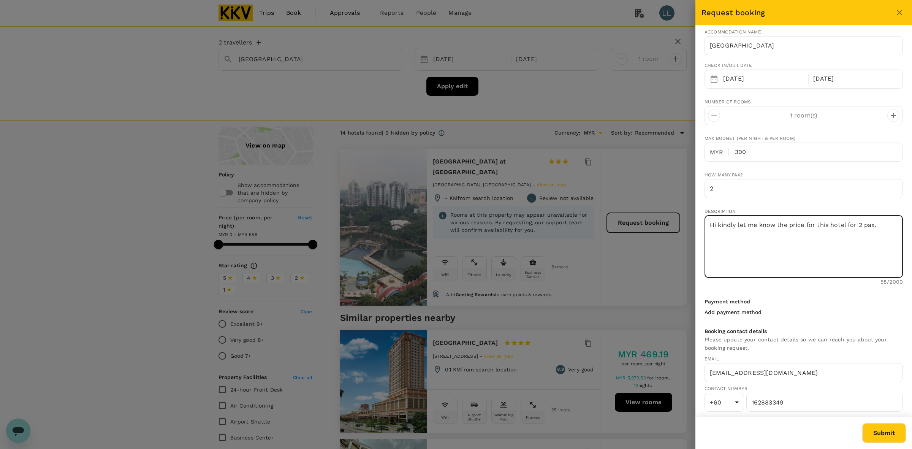
type textarea "Hi kindly let me know the price for this hotel for 2 pax."
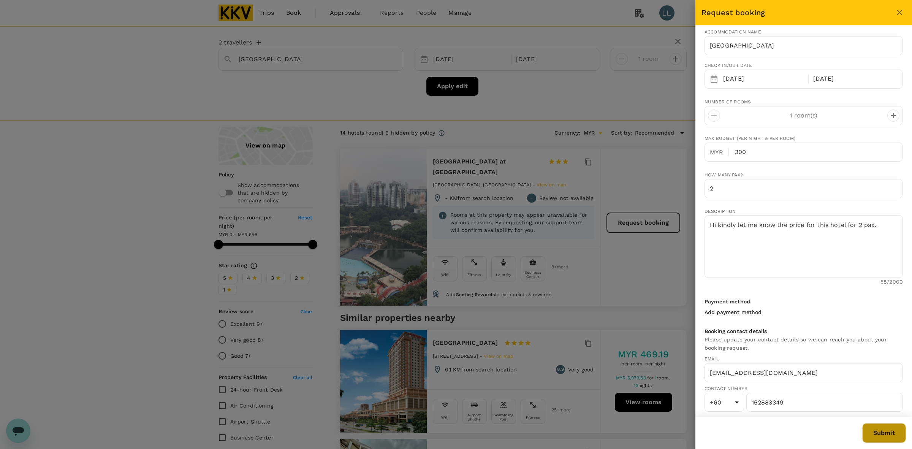
click at [873, 432] on button "Submit" at bounding box center [884, 433] width 44 height 20
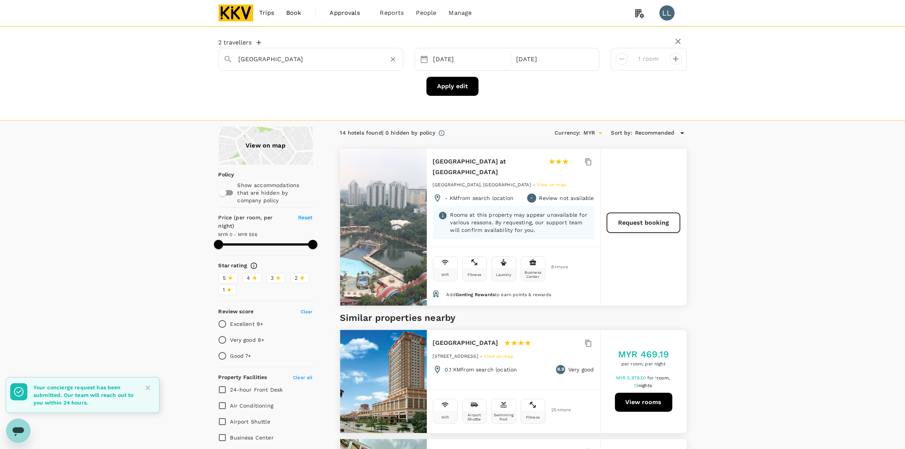
click at [267, 60] on input "Raintree Resort Suites" at bounding box center [308, 59] width 138 height 12
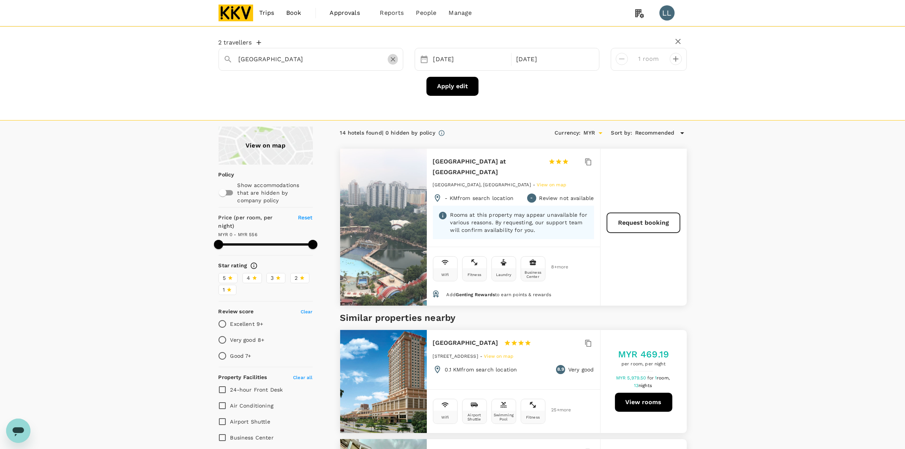
click at [394, 60] on icon "Clear" at bounding box center [393, 59] width 8 height 8
click at [356, 59] on input "text" at bounding box center [308, 59] width 138 height 12
paste input "W Studio Resort Suites at Pyramid Tower"
click at [324, 73] on span "Pyramid" at bounding box center [333, 75] width 22 height 6
type input "W Studio Resort Suites at Pyramid Tower"
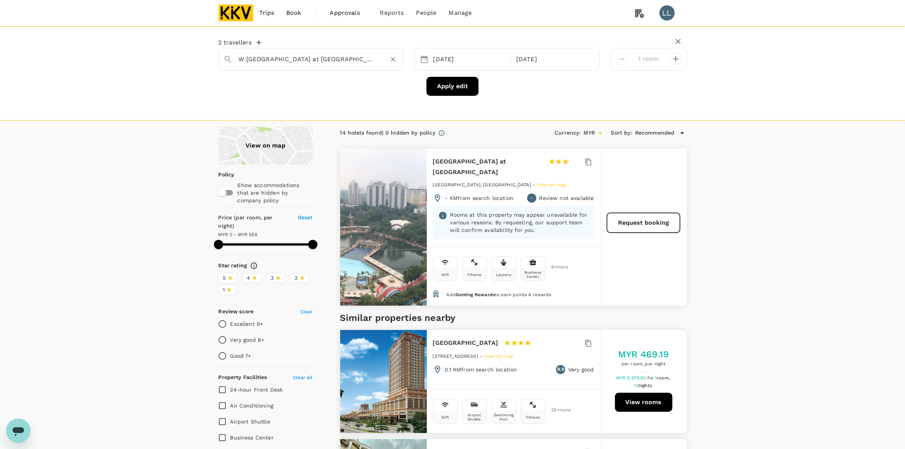
click at [446, 82] on button "Apply edit" at bounding box center [452, 86] width 52 height 19
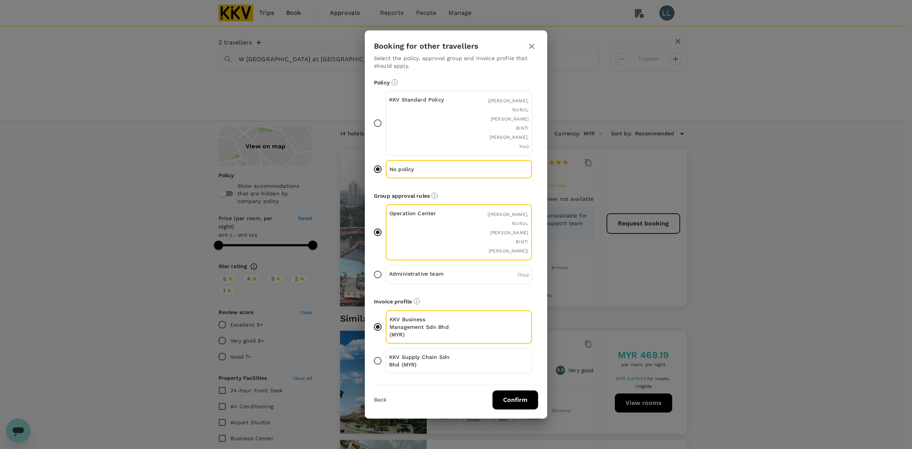
click at [512, 390] on button "Confirm" at bounding box center [516, 399] width 46 height 19
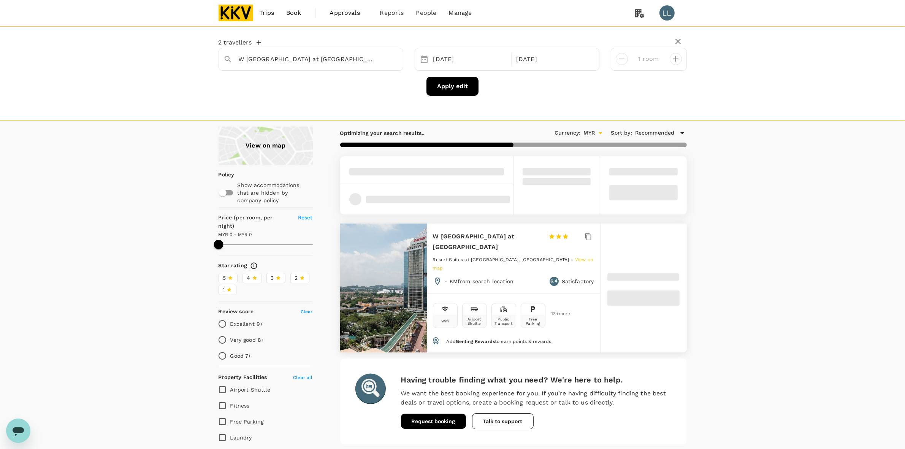
click at [147, 227] on div "View on map Policy Show accommodations that are hidden by company policy Price …" at bounding box center [452, 323] width 905 height 392
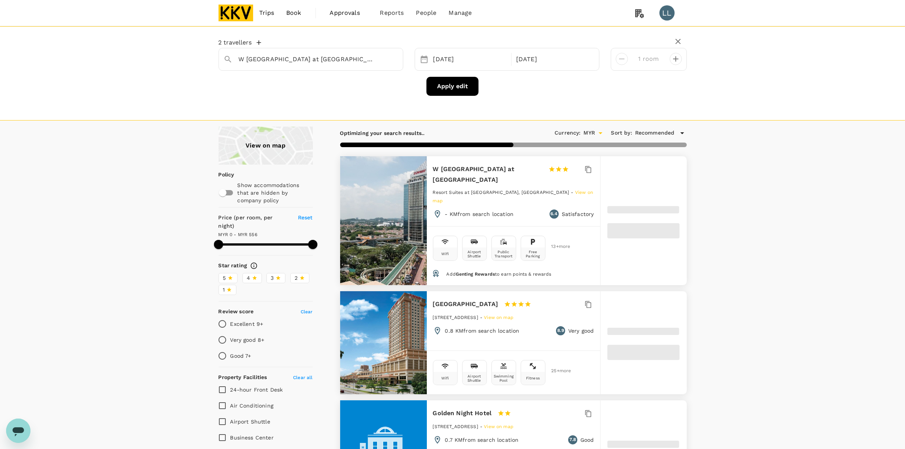
type input "556"
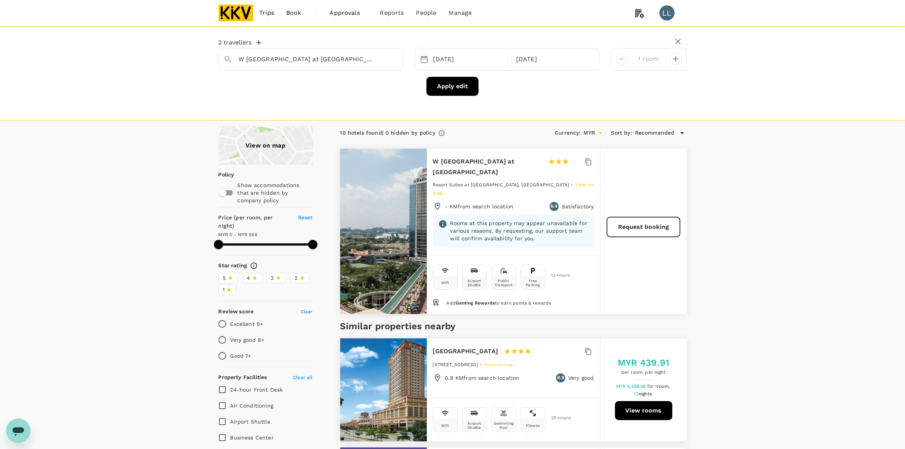
drag, startPoint x: 150, startPoint y: 272, endPoint x: 160, endPoint y: 269, distance: 10.2
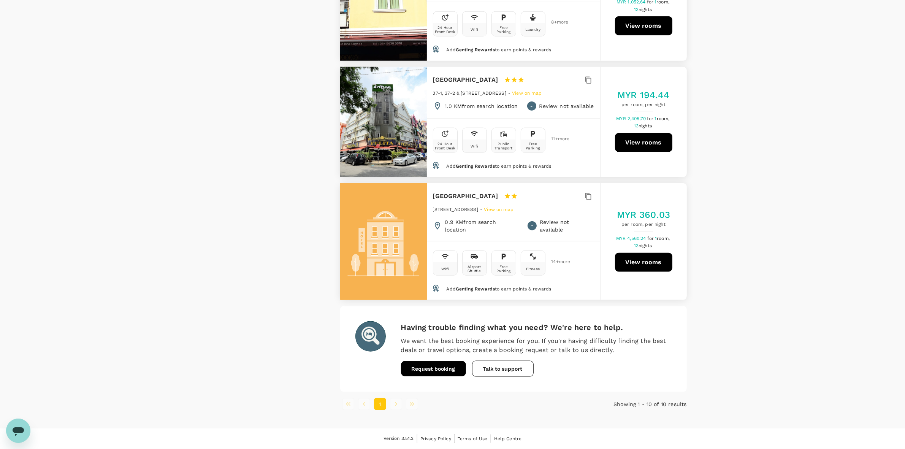
scroll to position [1097, 0]
drag, startPoint x: 434, startPoint y: 73, endPoint x: 495, endPoint y: 73, distance: 61.2
click at [495, 74] on div "Artisan Eco Hotel 1 Star 2 Stars 3 Stars 4 Stars 5 Stars" at bounding box center [486, 79] width 106 height 11
copy div "Artisan Eco Hotel"
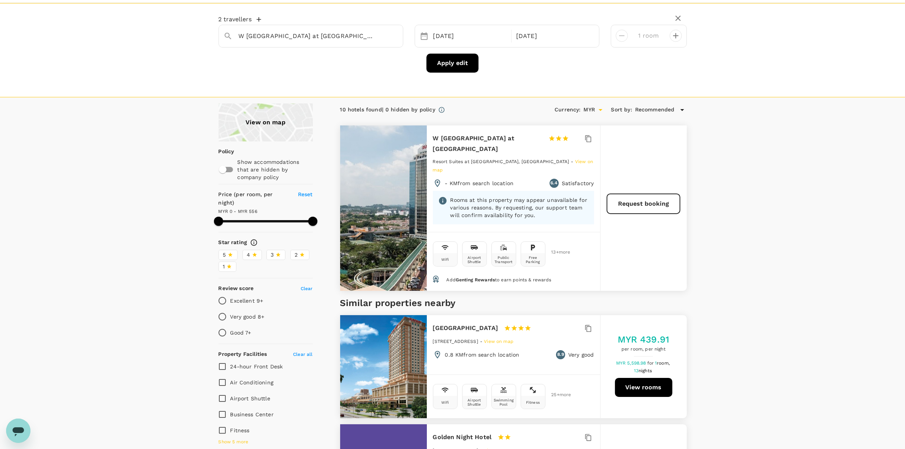
scroll to position [0, 0]
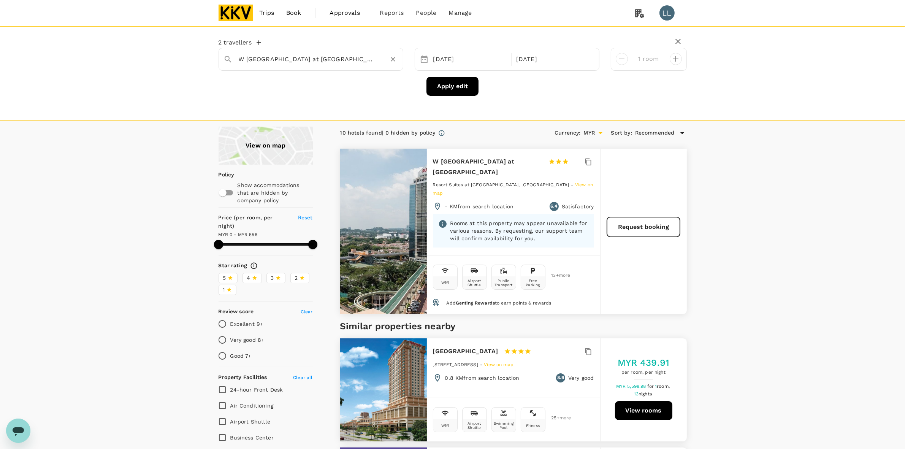
drag, startPoint x: 329, startPoint y: 61, endPoint x: 336, endPoint y: 61, distance: 6.5
click at [330, 61] on input "W Studio Resort Suites at Pyramid Tower" at bounding box center [308, 59] width 138 height 12
click at [388, 59] on div at bounding box center [393, 59] width 11 height 11
click at [392, 59] on icon "Clear" at bounding box center [393, 59] width 8 height 8
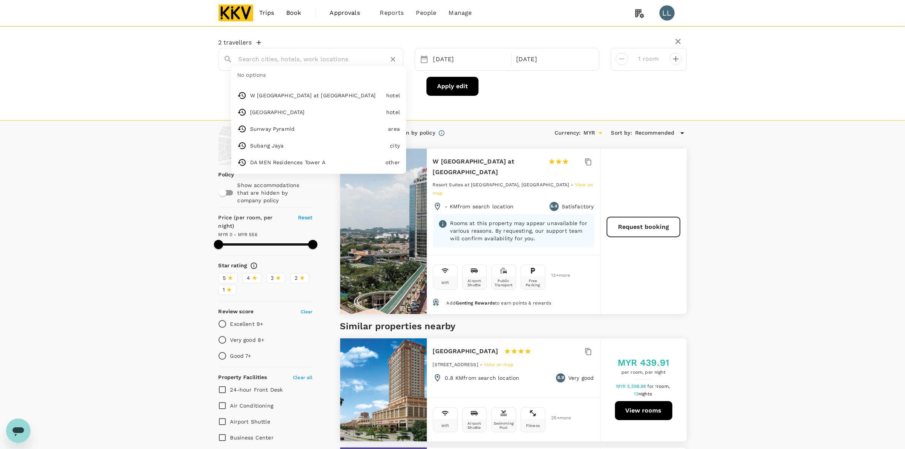
click at [354, 60] on input "text" at bounding box center [308, 59] width 138 height 12
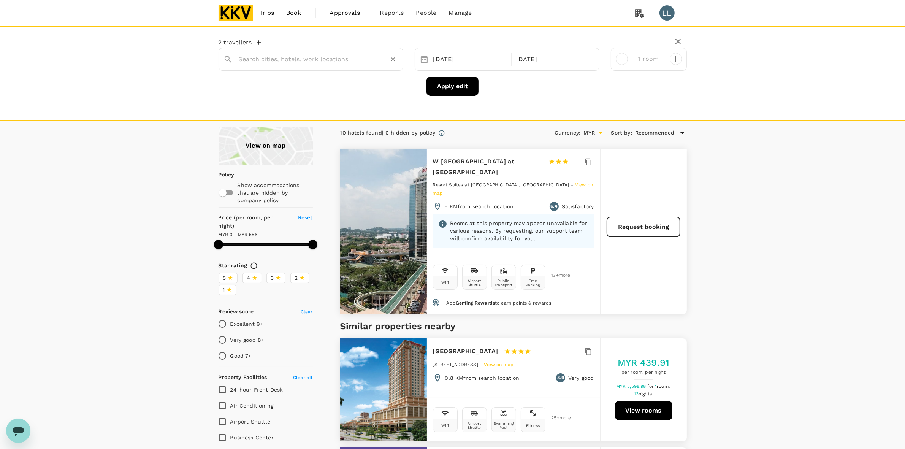
paste input "Millennium Suites @ Pyramid Tower"
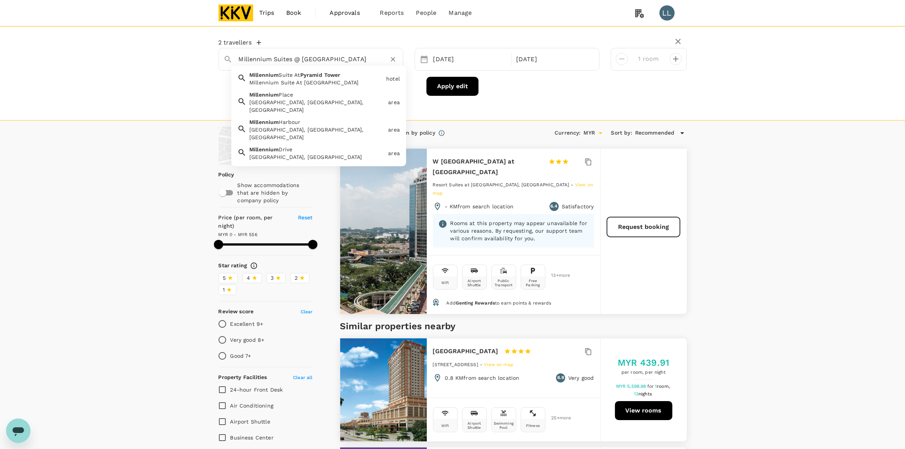
click at [293, 81] on div "Millennium Suite At Pyramid Tower" at bounding box center [316, 83] width 134 height 8
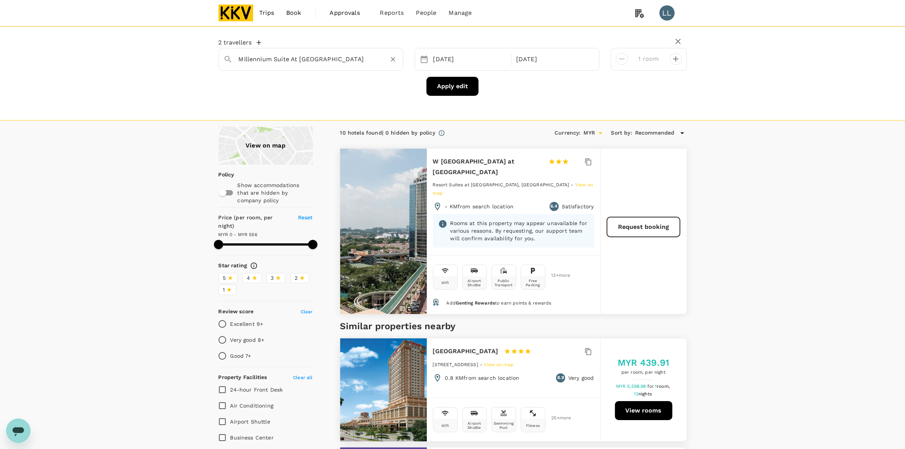
type input "Millennium Suite At Pyramid Tower"
click at [437, 82] on button "Apply edit" at bounding box center [452, 86] width 52 height 19
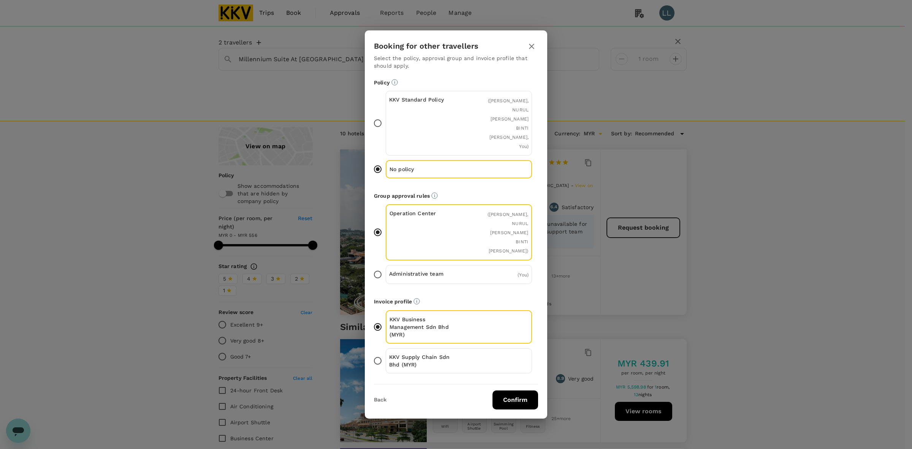
click at [517, 390] on button "Confirm" at bounding box center [516, 399] width 46 height 19
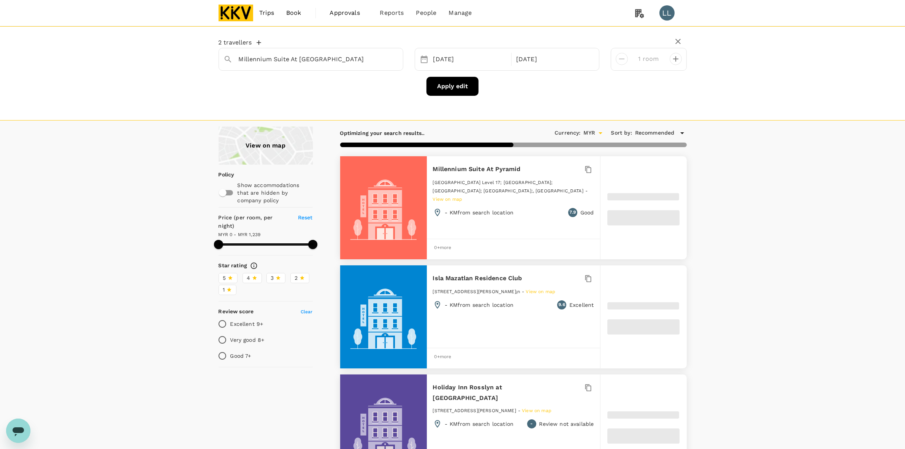
type input "1238"
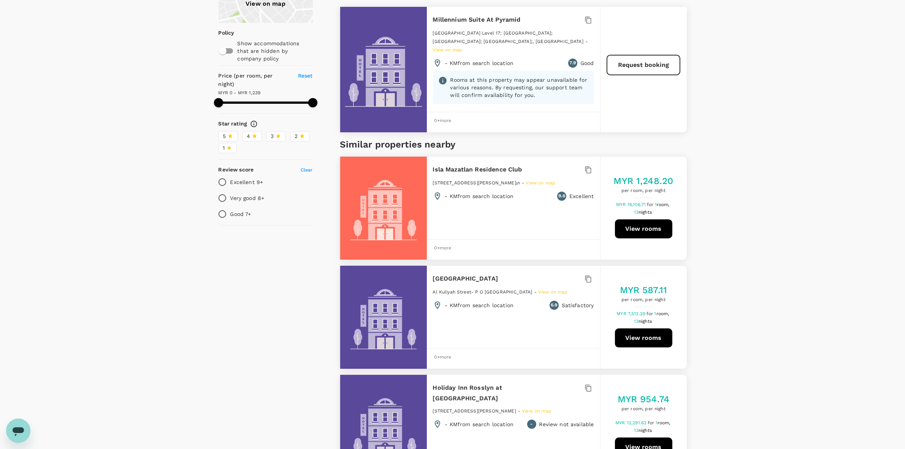
scroll to position [143, 0]
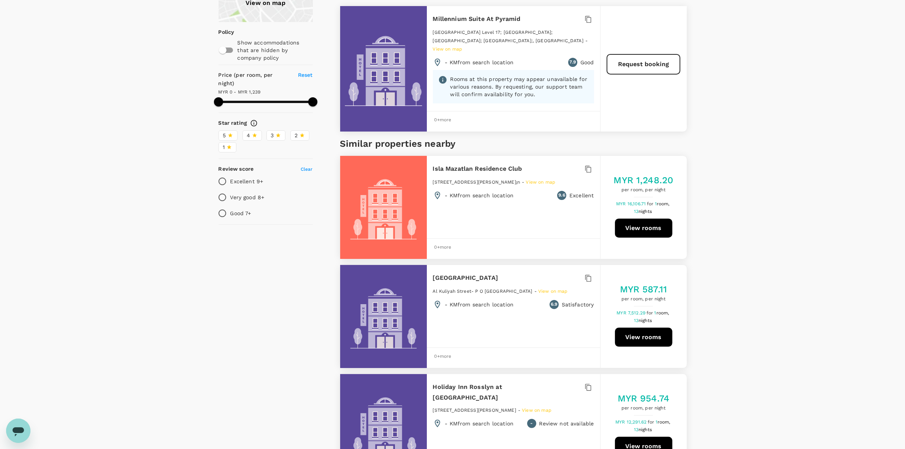
drag, startPoint x: 162, startPoint y: 300, endPoint x: 167, endPoint y: 289, distance: 12.4
click at [162, 300] on div "View on map Policy Show accommodations that are hidden by company policy Price …" at bounding box center [452, 288] width 905 height 609
drag, startPoint x: 723, startPoint y: 205, endPoint x: 728, endPoint y: 207, distance: 4.9
click at [723, 206] on div "View on map Policy Show accommodations that are hidden by company policy Price …" at bounding box center [452, 288] width 905 height 609
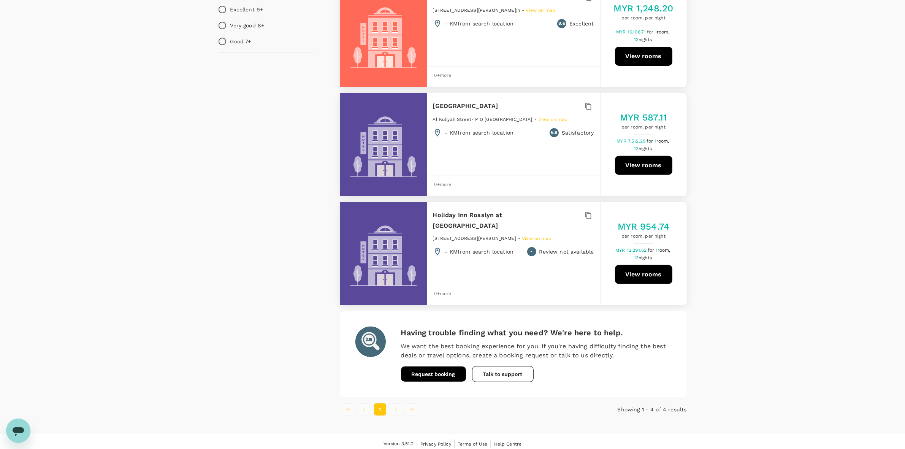
scroll to position [267, 0]
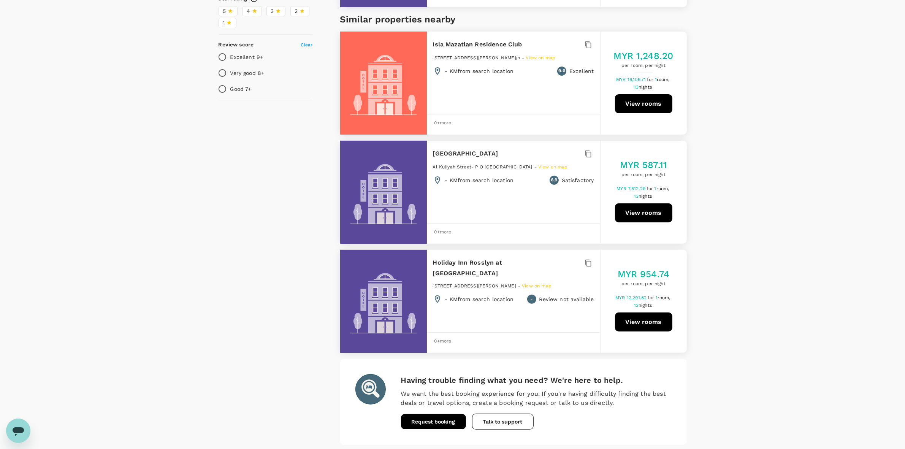
click at [720, 259] on div "View on map Policy Show accommodations that are hidden by company policy Price …" at bounding box center [452, 164] width 905 height 609
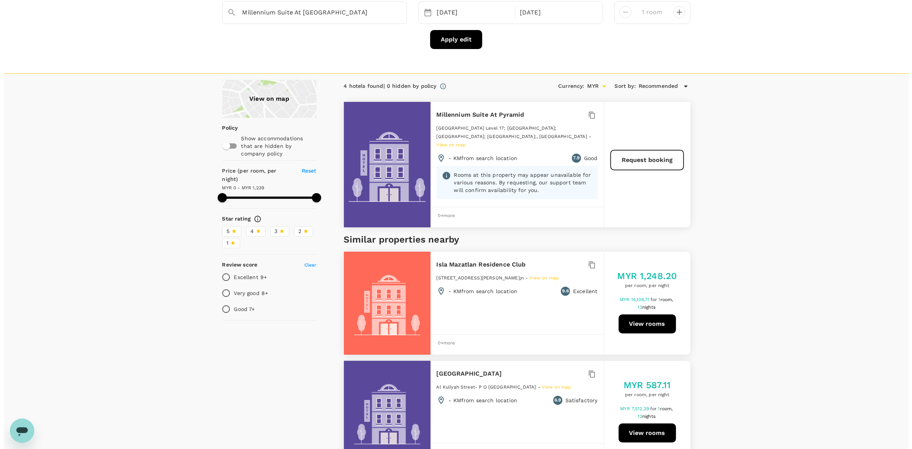
scroll to position [0, 0]
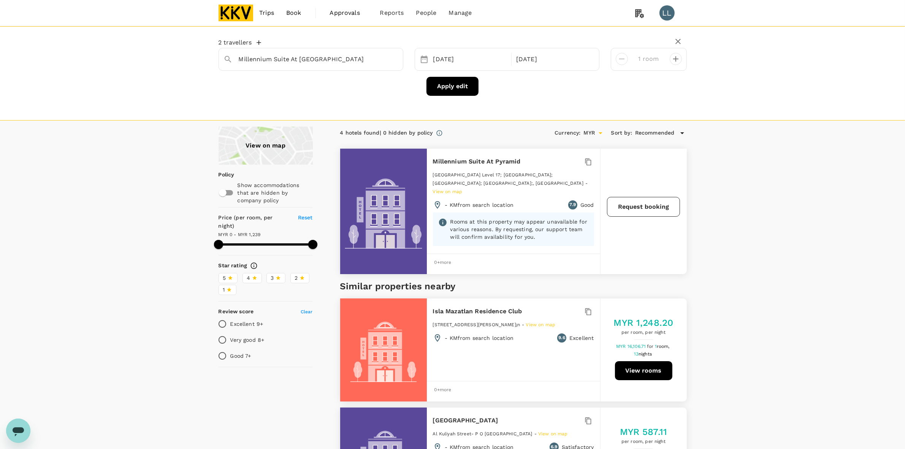
click at [632, 201] on button "Request booking" at bounding box center [643, 207] width 73 height 20
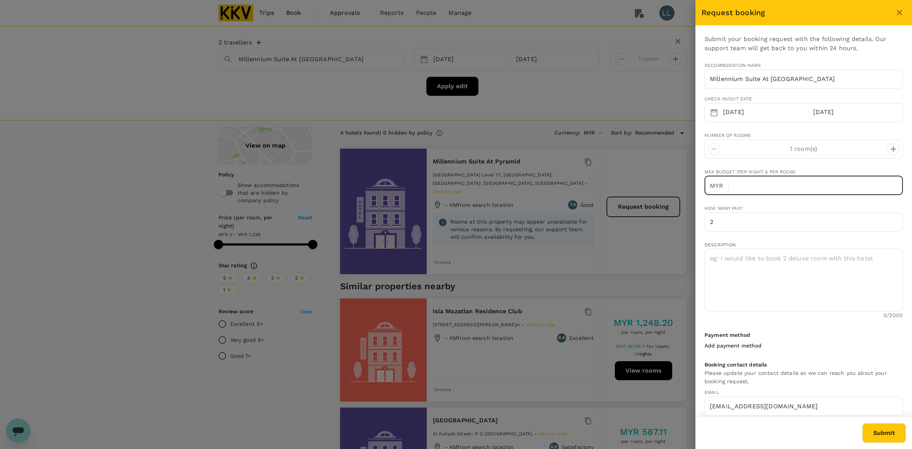
click at [745, 179] on input "text" at bounding box center [819, 185] width 168 height 19
type input "300"
click at [734, 263] on textarea at bounding box center [804, 280] width 198 height 63
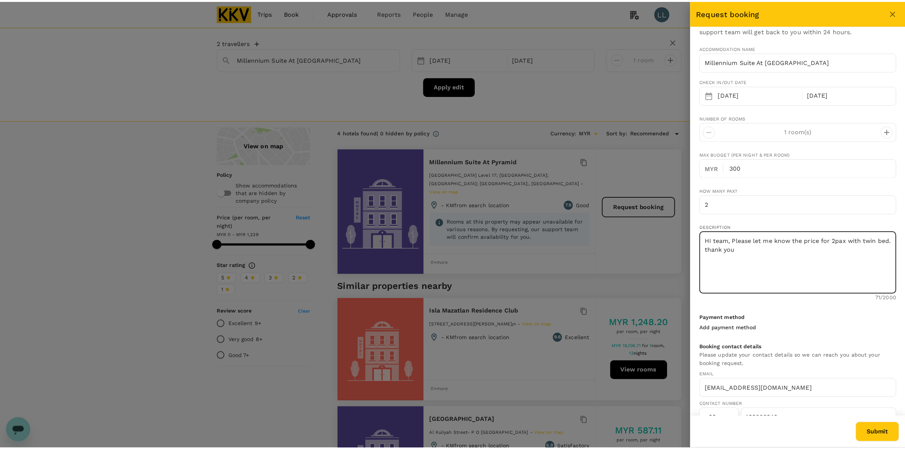
scroll to position [33, 0]
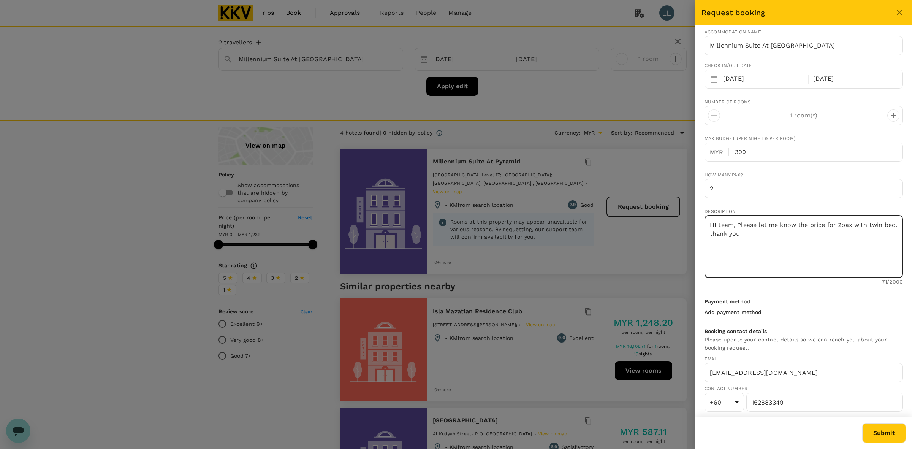
type textarea "HI team, Please let me know the price for 2pax with twin bed. thank you"
click at [876, 432] on button "Submit" at bounding box center [884, 433] width 44 height 20
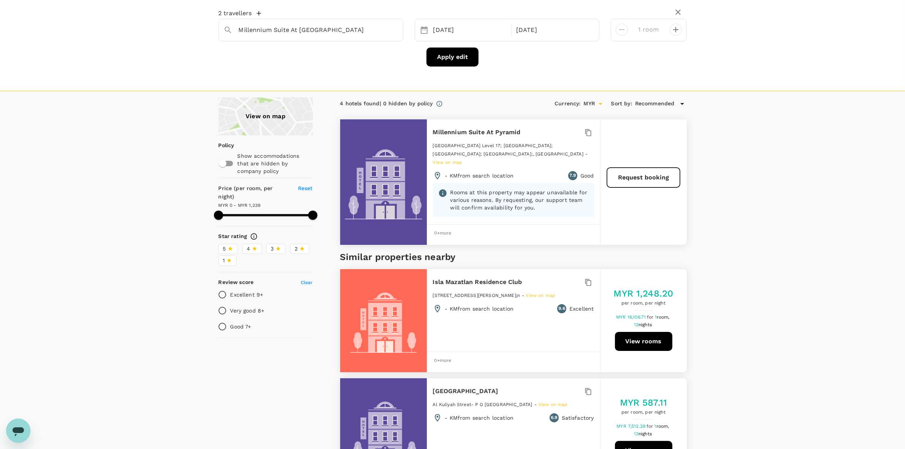
scroll to position [0, 0]
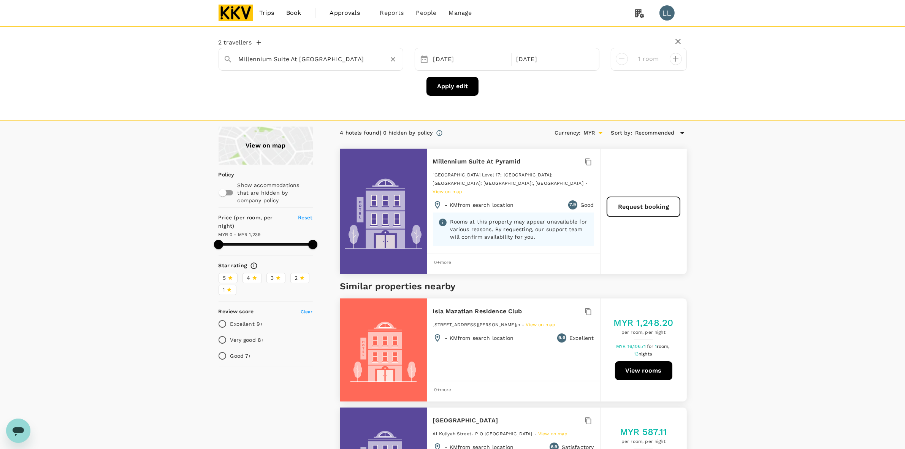
click at [369, 57] on input "Millennium Suite At Pyramid Tower" at bounding box center [308, 59] width 138 height 12
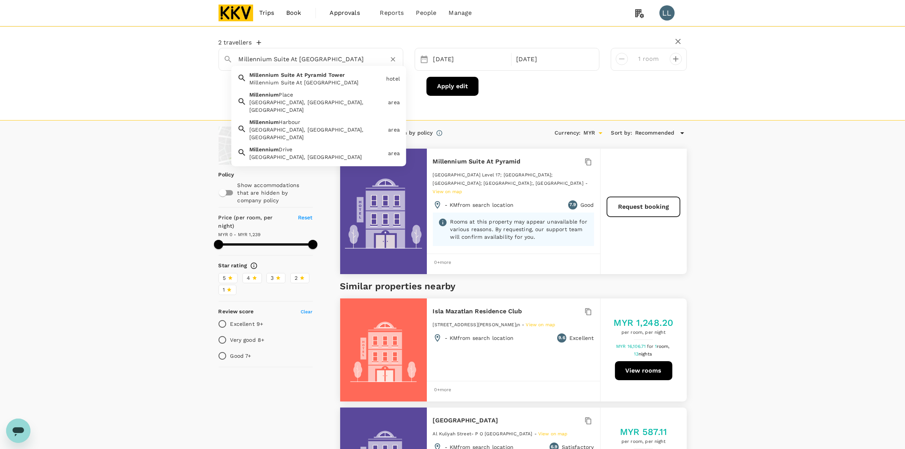
click at [395, 60] on icon "Clear" at bounding box center [393, 59] width 8 height 8
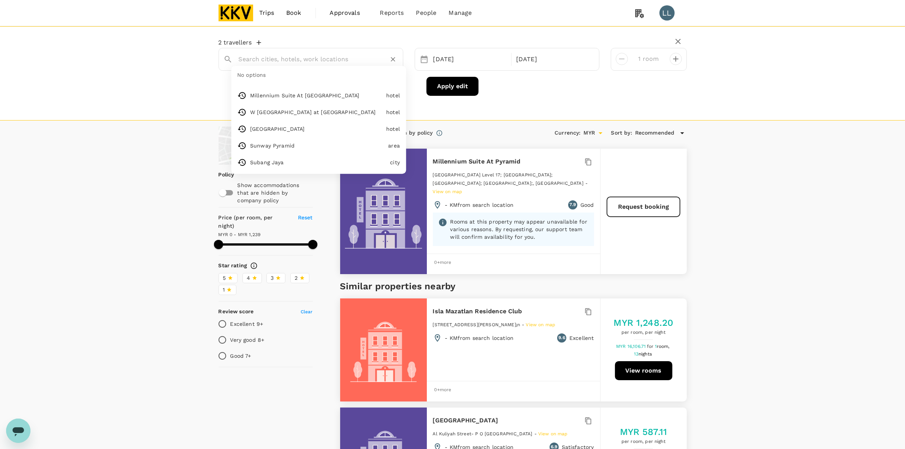
paste input "Sunway Lagoon Condominium Residence"
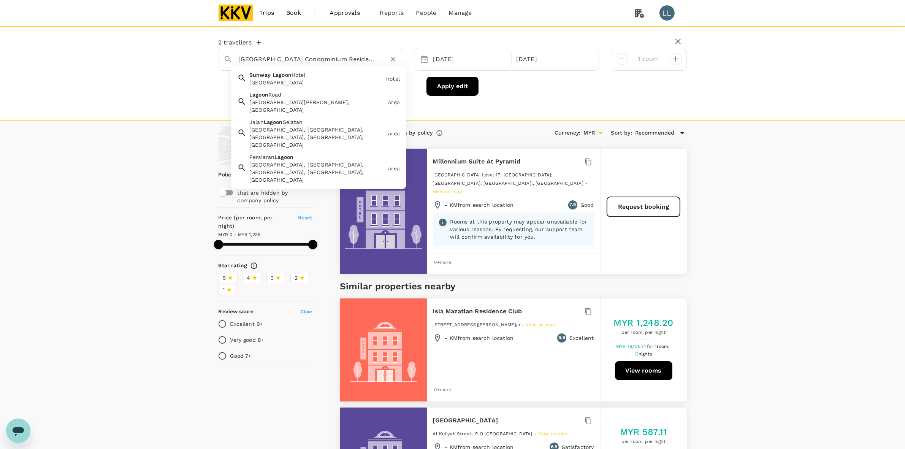
type input "Sunway Lagoon Condominium Residence"
click at [460, 85] on button "Apply edit" at bounding box center [452, 86] width 52 height 19
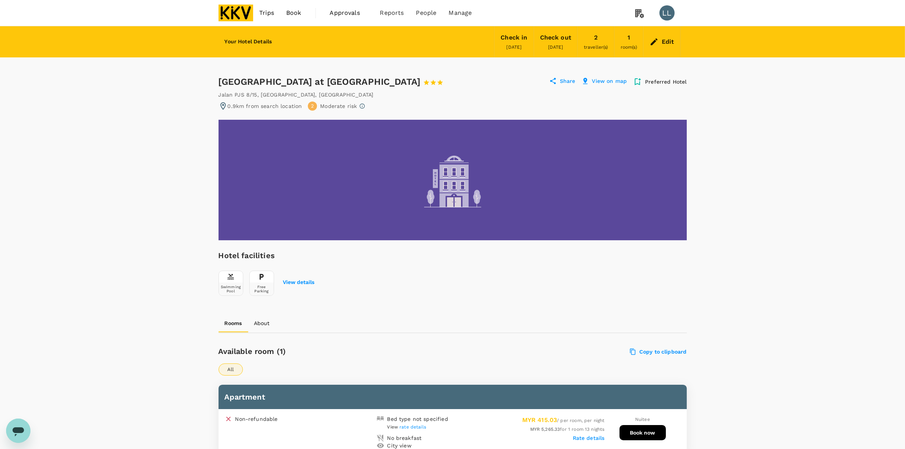
click at [770, 238] on div "Your Hotel Details Check in [DATE] Check out [DATE] 2 traveller(s) 1 room(s) Ed…" at bounding box center [452, 354] width 905 height 657
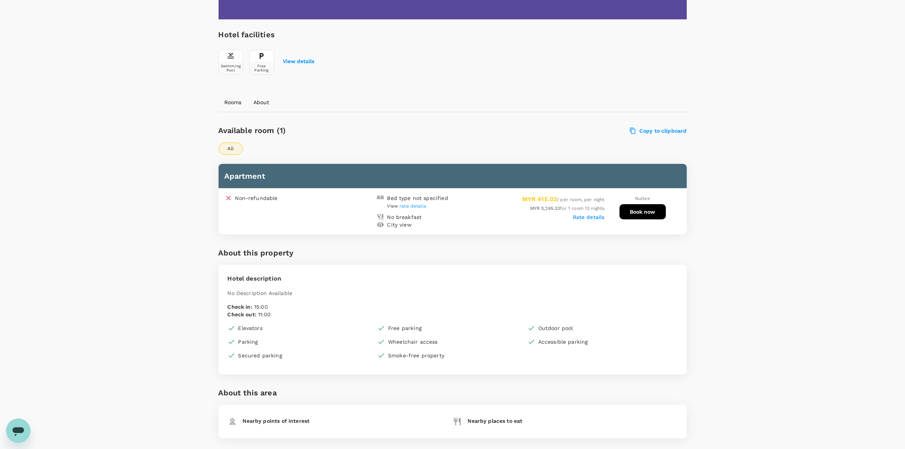
scroll to position [253, 0]
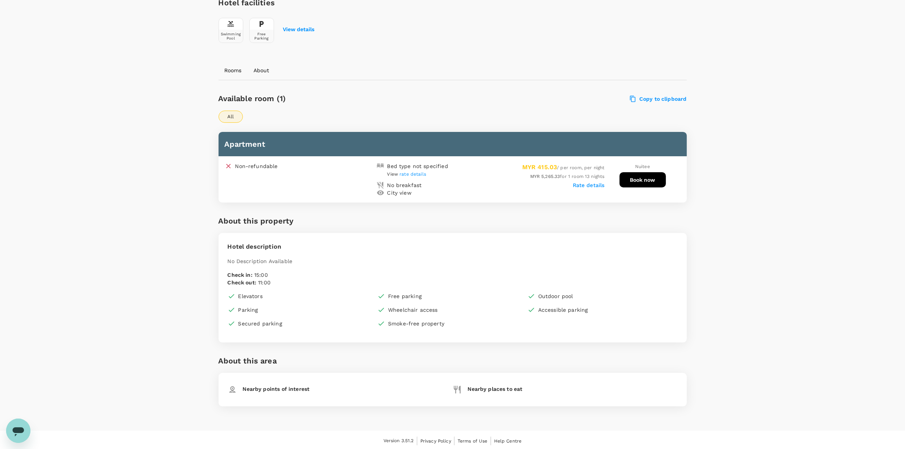
click at [406, 168] on div "Bed type not specified" at bounding box center [417, 166] width 61 height 8
click at [406, 171] on span "rate details" at bounding box center [412, 173] width 27 height 5
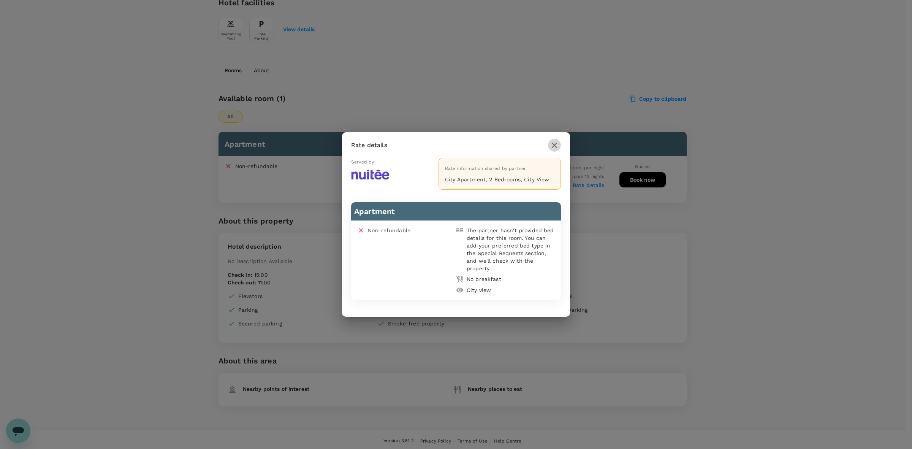
click at [556, 149] on icon "button" at bounding box center [554, 145] width 9 height 9
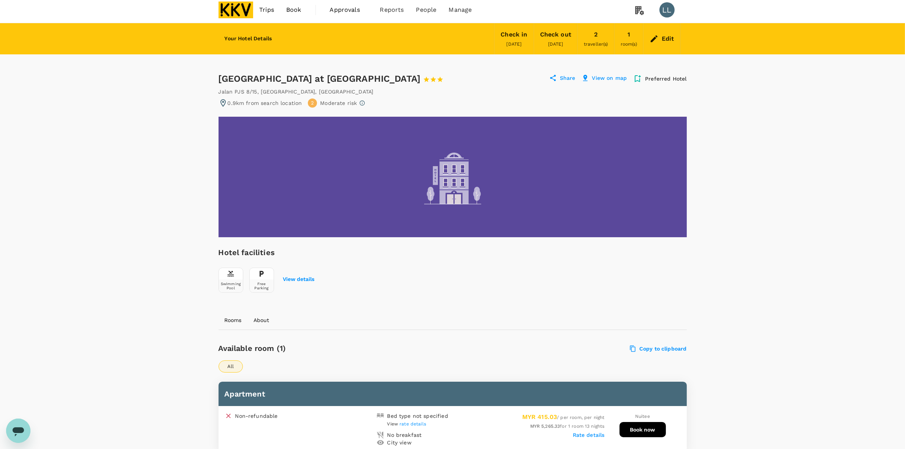
scroll to position [0, 0]
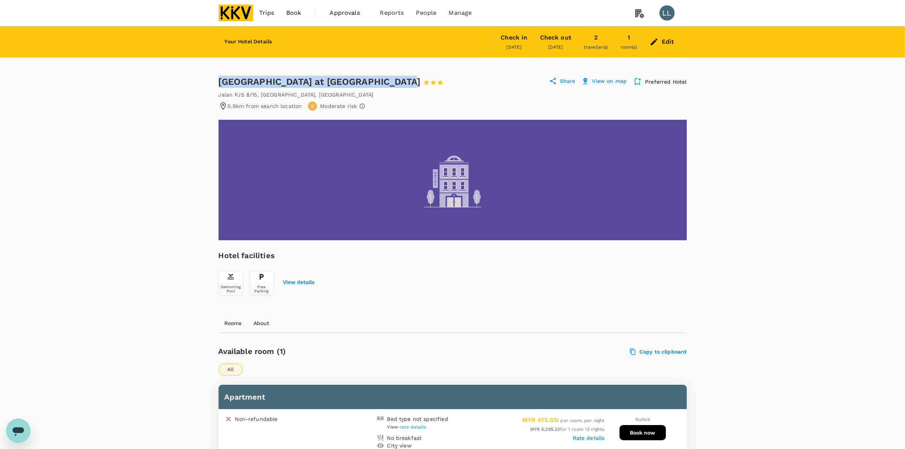
drag, startPoint x: 220, startPoint y: 82, endPoint x: 398, endPoint y: 78, distance: 177.9
click at [398, 78] on div "Greenfield Residence at [GEOGRAPHIC_DATA] 1 Star 2 Stars 3 Stars 4 Stars 5 Stars" at bounding box center [338, 82] width 239 height 12
drag, startPoint x: 778, startPoint y: 182, endPoint x: 778, endPoint y: 177, distance: 4.2
click at [778, 181] on div "Your Hotel Details Check in [DATE] Check out [DATE] 2 traveller(s) 1 room(s) Ed…" at bounding box center [452, 354] width 905 height 657
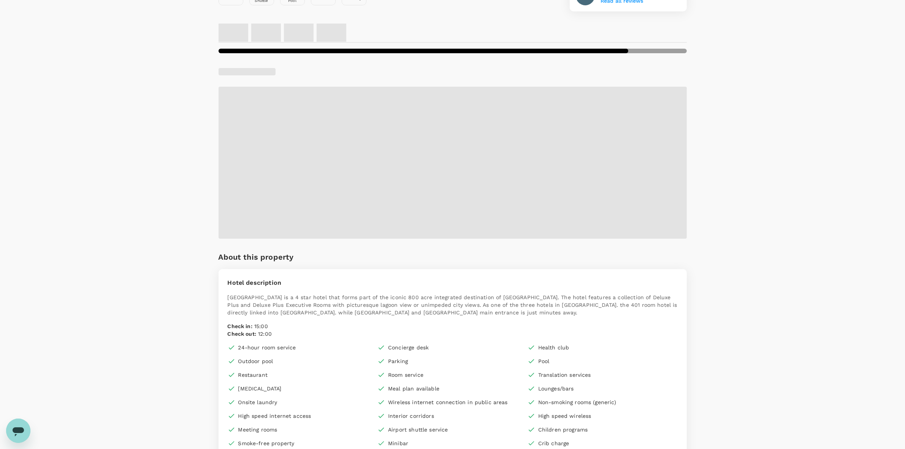
scroll to position [333, 0]
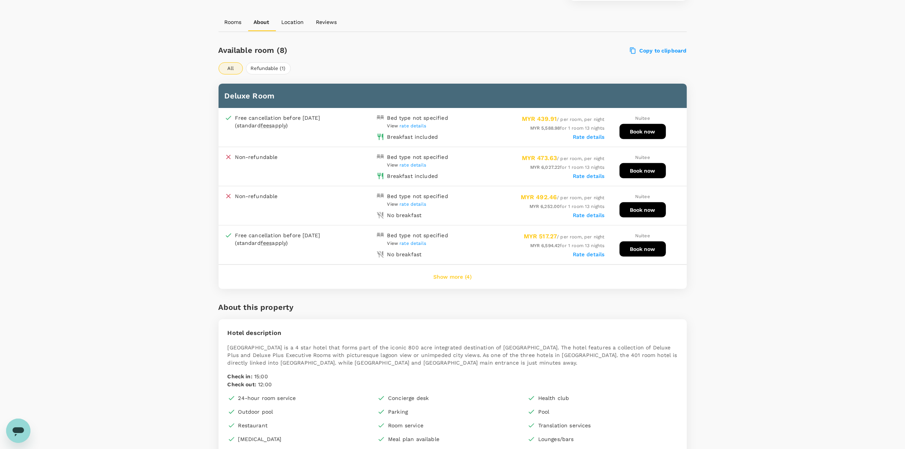
click at [417, 124] on span "rate details" at bounding box center [412, 125] width 27 height 5
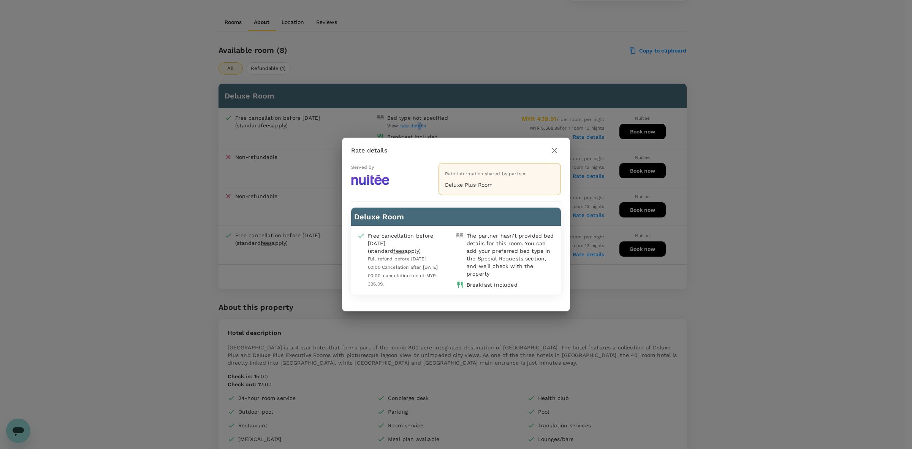
click at [551, 153] on icon "button" at bounding box center [554, 150] width 9 height 9
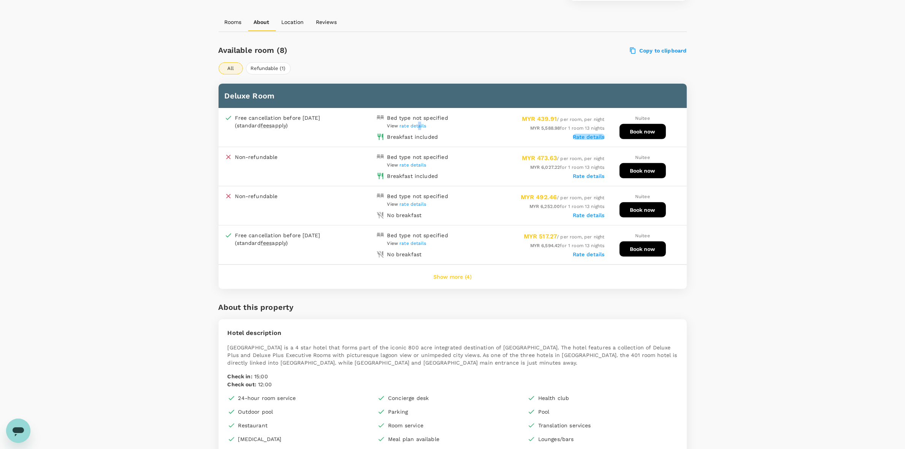
click at [579, 134] on label "Rate details" at bounding box center [589, 137] width 32 height 6
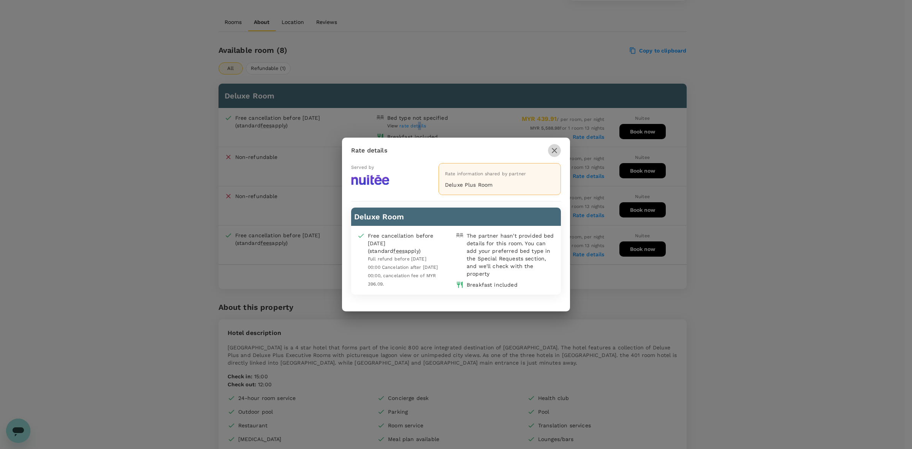
click at [556, 151] on icon "button" at bounding box center [554, 150] width 9 height 9
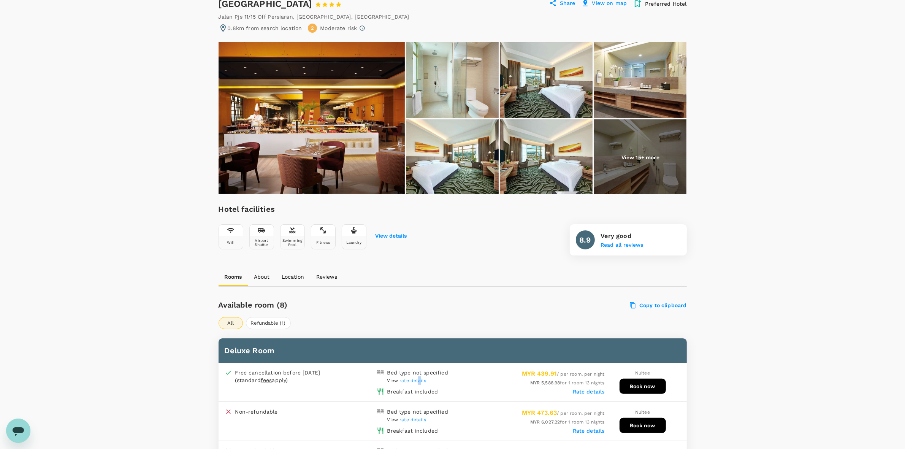
scroll to position [238, 0]
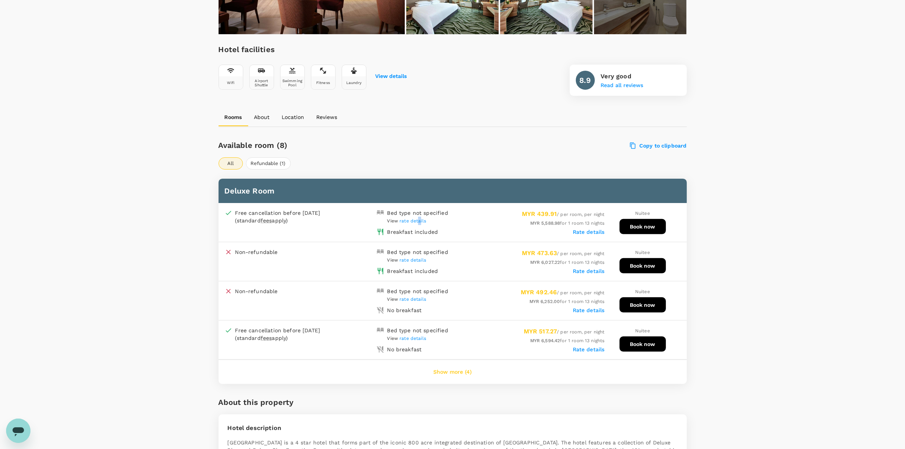
click at [460, 371] on button "Show more (4)" at bounding box center [453, 372] width 60 height 18
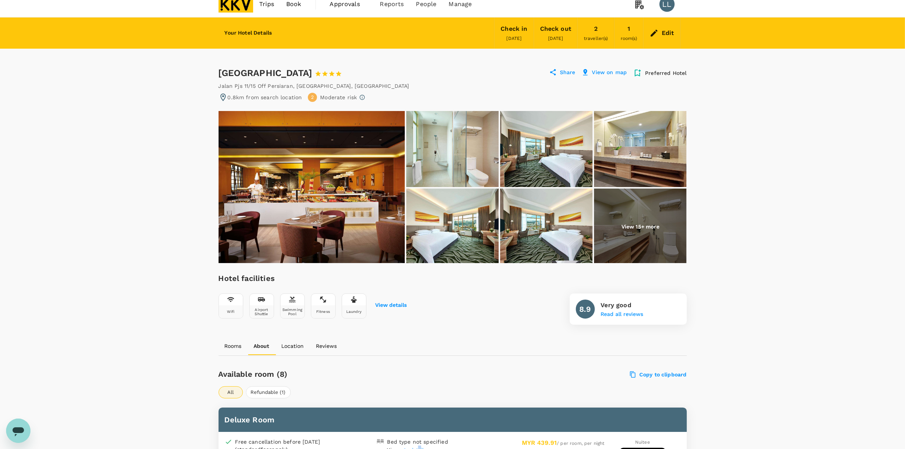
scroll to position [0, 0]
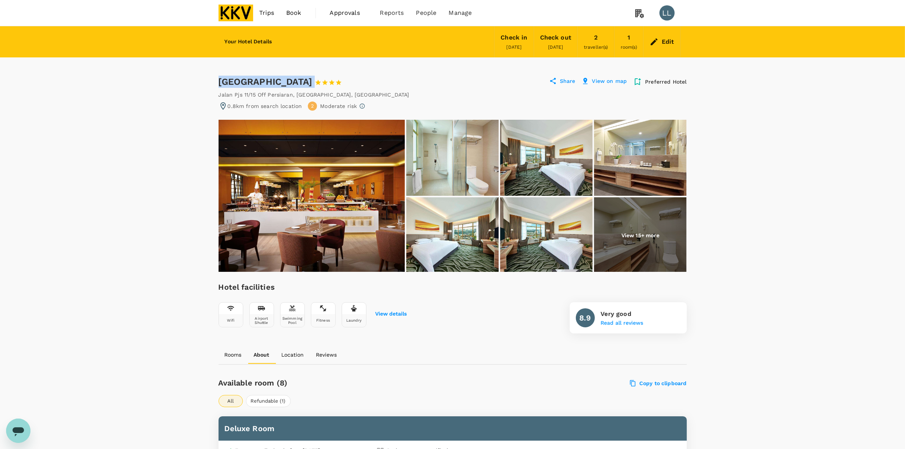
drag, startPoint x: 215, startPoint y: 77, endPoint x: 320, endPoint y: 79, distance: 104.5
copy div "[GEOGRAPHIC_DATA]"
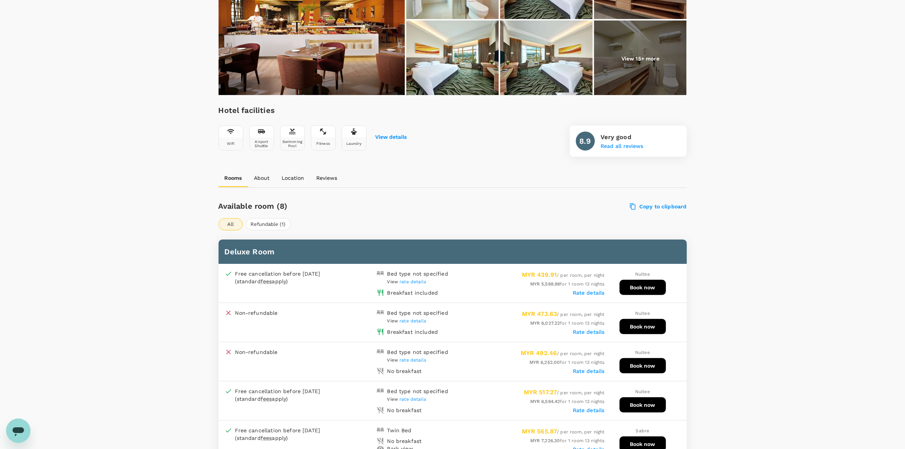
scroll to position [285, 0]
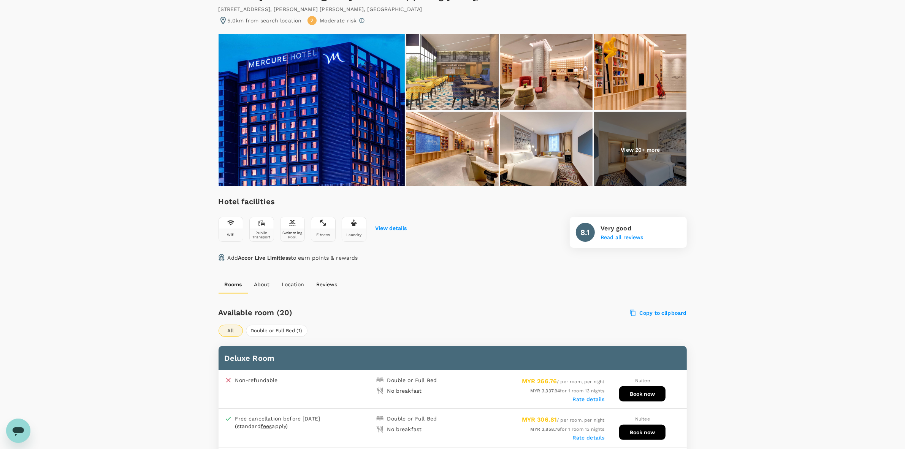
scroll to position [95, 0]
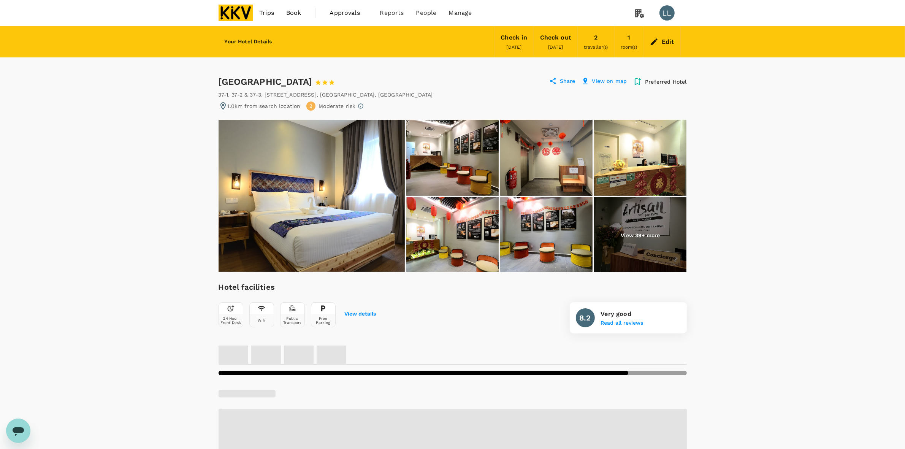
click at [377, 221] on img at bounding box center [312, 196] width 186 height 152
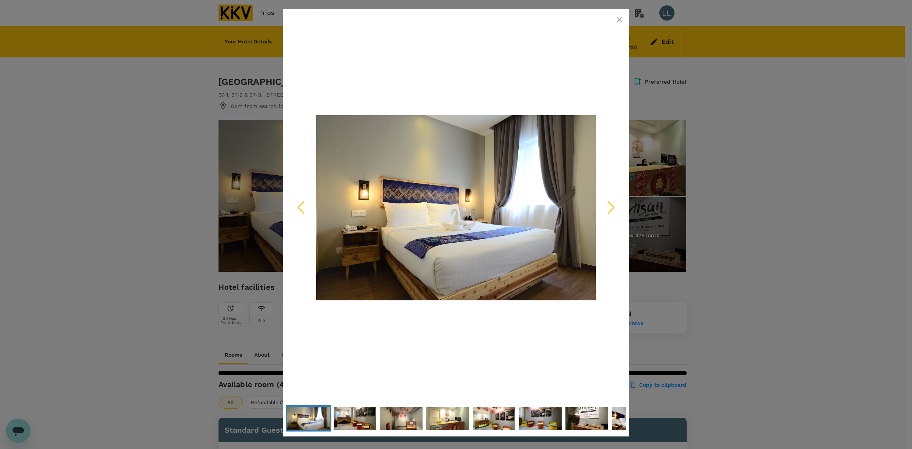
click at [608, 209] on icon "Next Slide" at bounding box center [611, 207] width 23 height 23
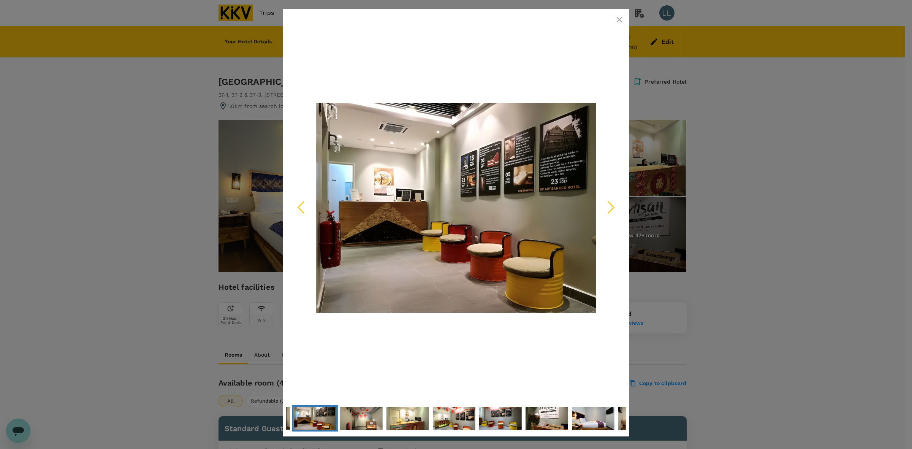
click at [609, 209] on icon "Next Slide" at bounding box center [611, 207] width 23 height 23
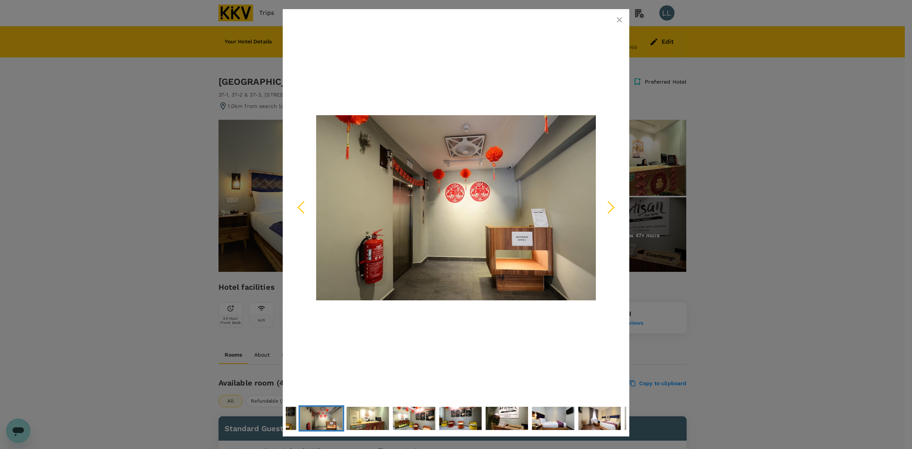
click at [609, 209] on icon "Next Slide" at bounding box center [611, 207] width 23 height 23
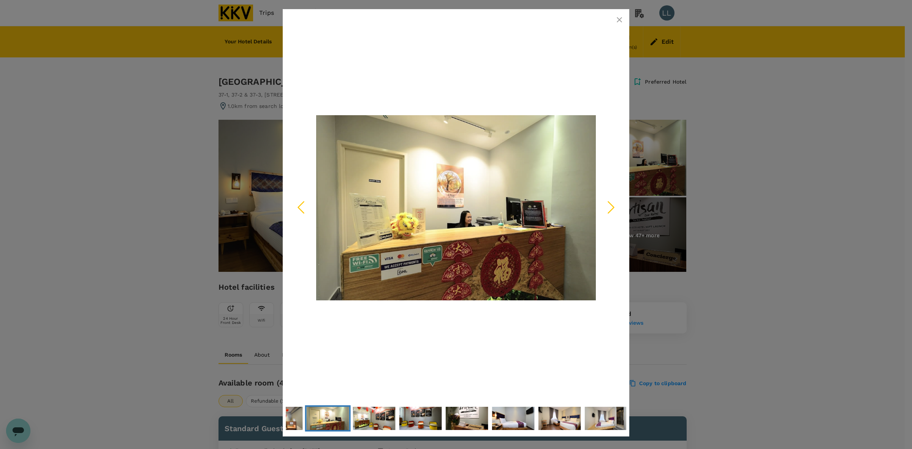
click at [609, 209] on icon "Next Slide" at bounding box center [611, 207] width 23 height 23
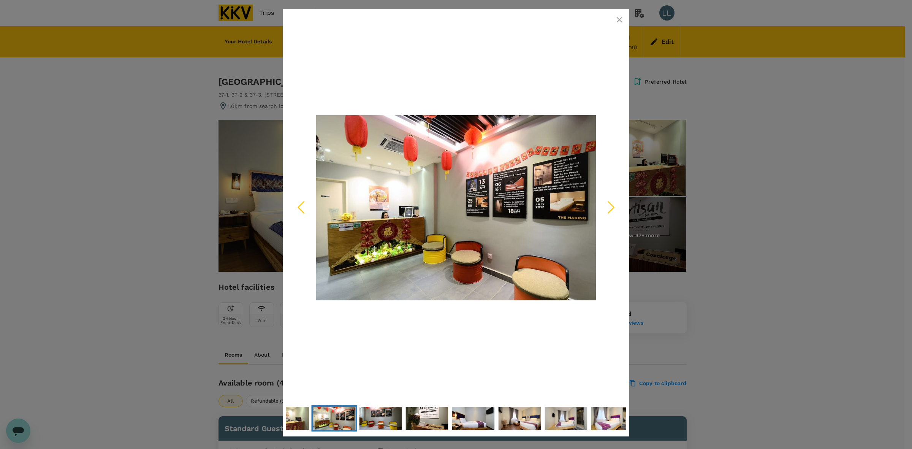
click at [609, 209] on icon "Next Slide" at bounding box center [611, 207] width 23 height 23
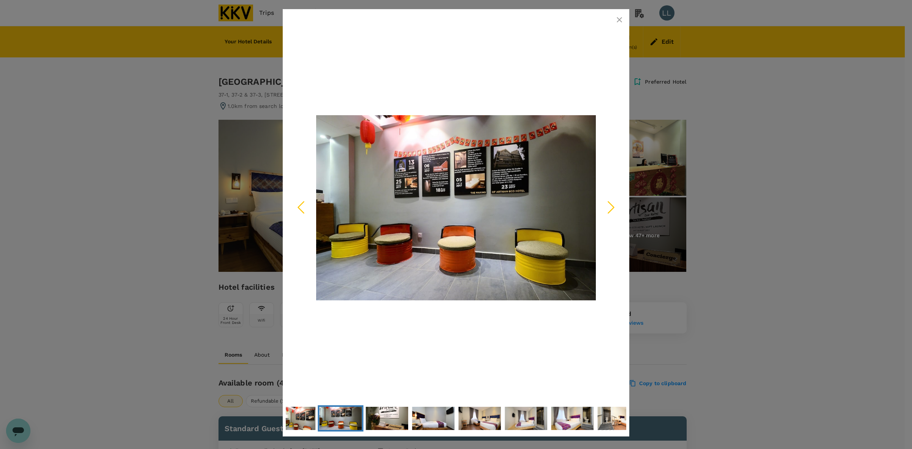
click at [609, 209] on icon "Next Slide" at bounding box center [611, 207] width 23 height 23
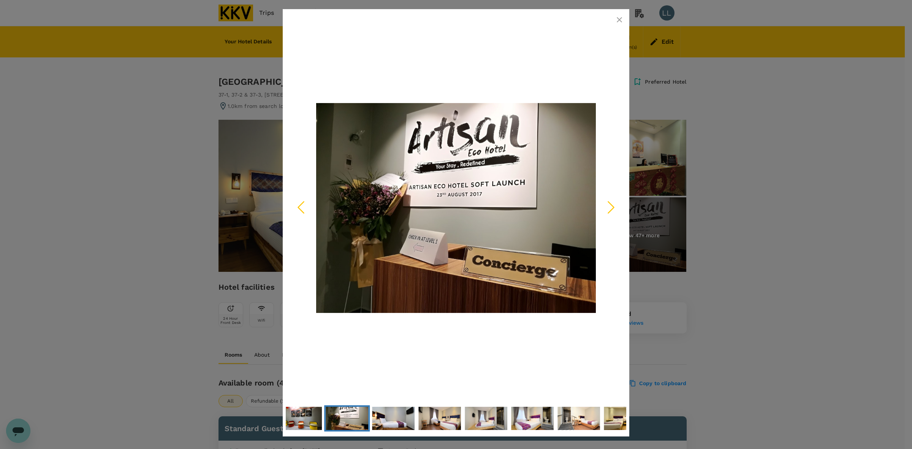
click at [609, 209] on icon "Next Slide" at bounding box center [611, 207] width 23 height 23
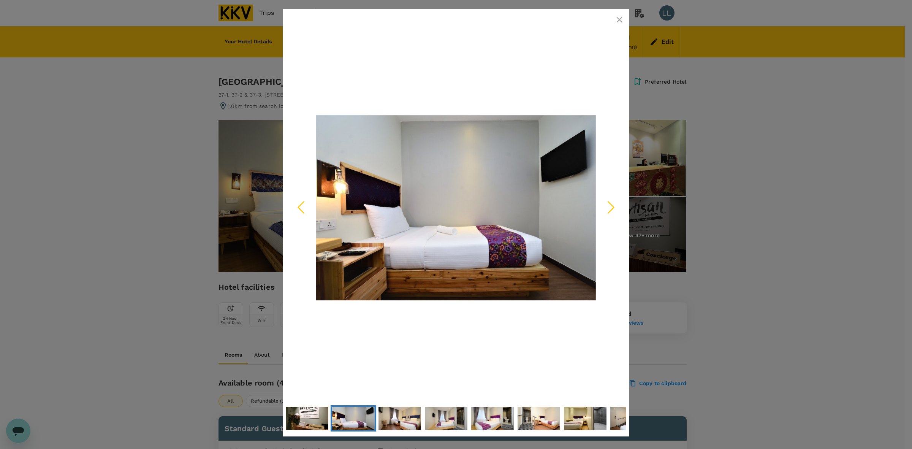
click at [609, 209] on icon "Next Slide" at bounding box center [611, 207] width 23 height 23
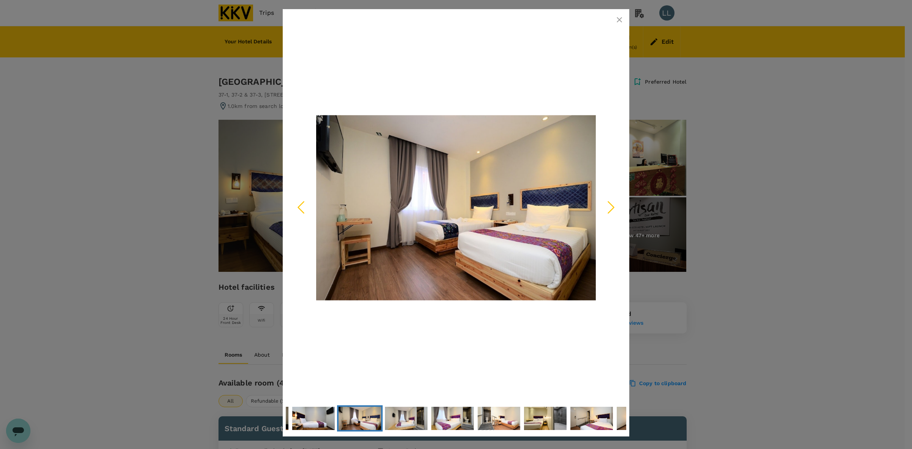
click at [609, 209] on icon "Next Slide" at bounding box center [611, 207] width 23 height 23
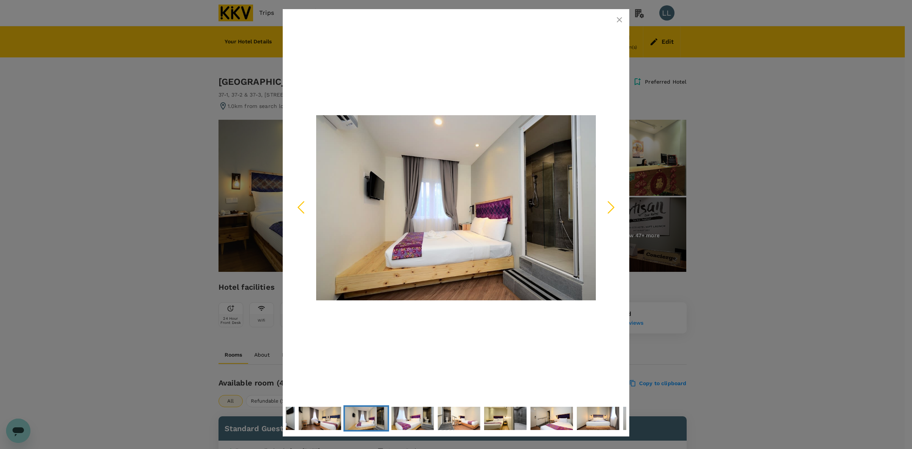
click at [609, 209] on icon "Next Slide" at bounding box center [611, 207] width 23 height 23
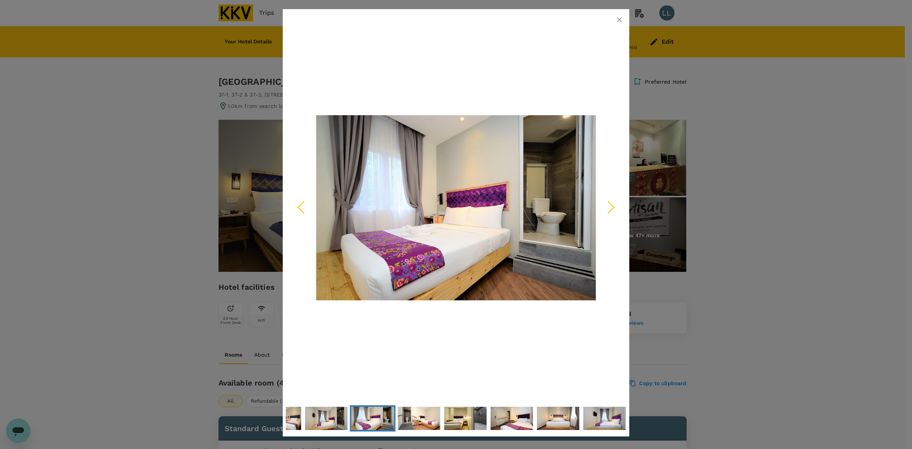
click at [620, 19] on icon "button" at bounding box center [619, 19] width 5 height 5
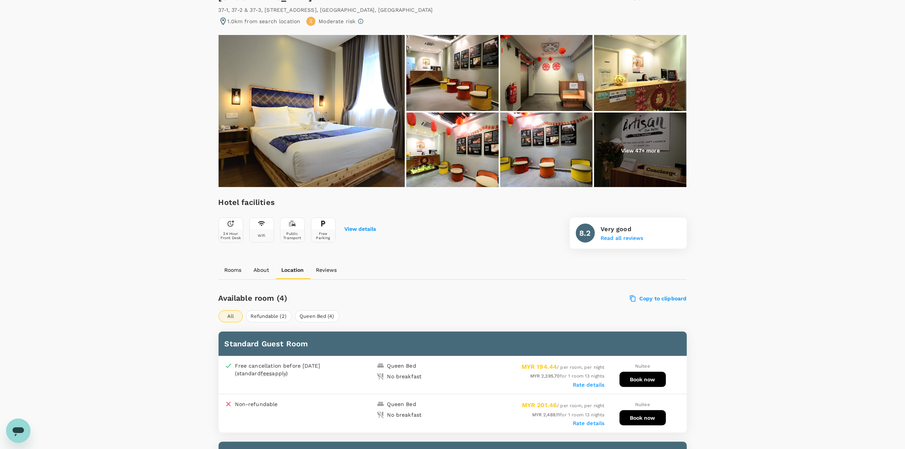
scroll to position [190, 0]
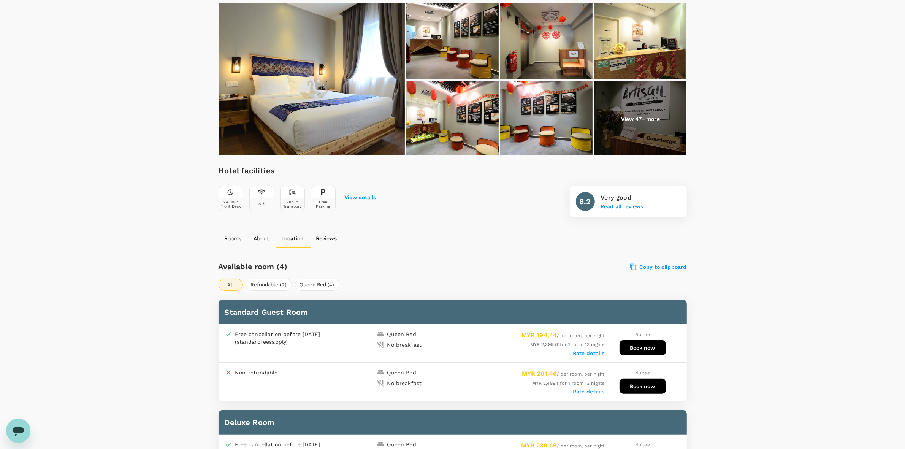
scroll to position [238, 0]
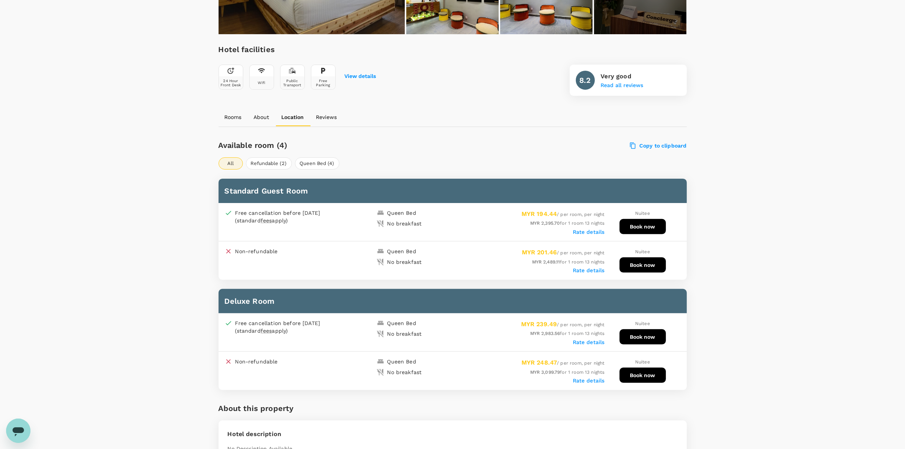
drag, startPoint x: 639, startPoint y: 225, endPoint x: 799, endPoint y: 137, distance: 182.8
click at [593, 229] on label "Rate details" at bounding box center [589, 232] width 32 height 6
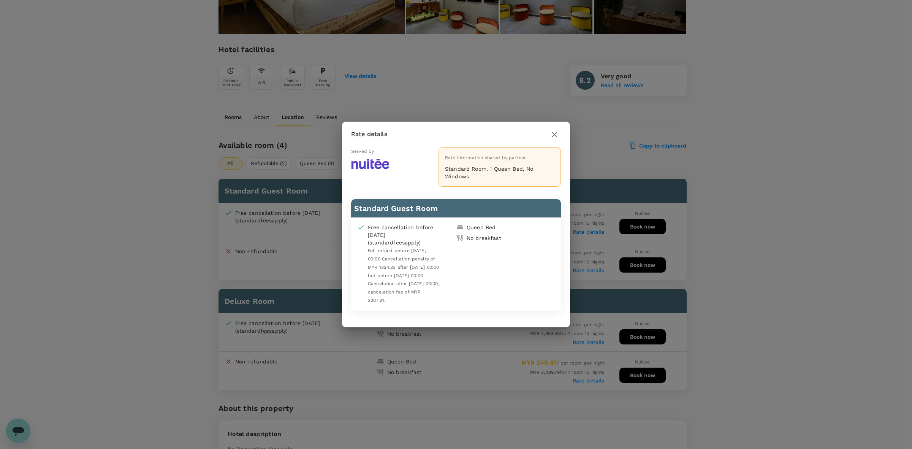
click at [556, 136] on icon "button" at bounding box center [554, 134] width 5 height 5
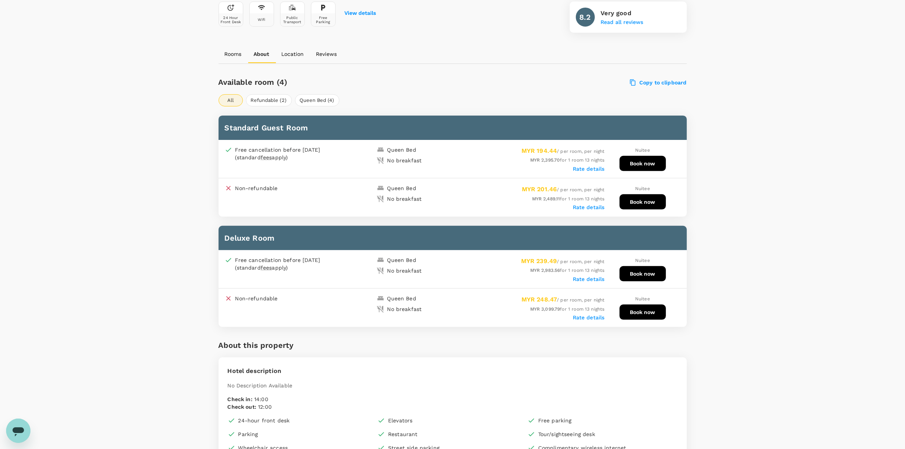
scroll to position [285, 0]
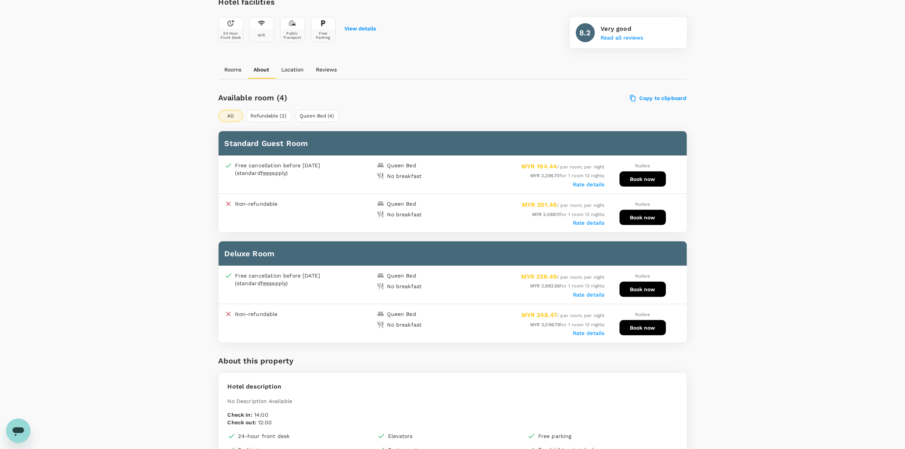
click at [766, 230] on div "Your Hotel Details Check in 10 Sep 2025 Check out 23 Sep 2025 2 traveller(s) 1 …" at bounding box center [452, 418] width 905 height 1355
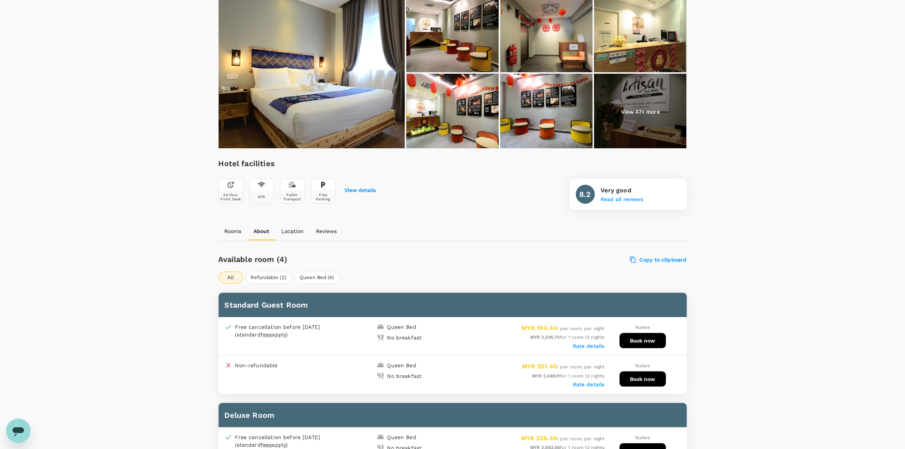
scroll to position [0, 0]
